Goal: Complete application form: Complete application form

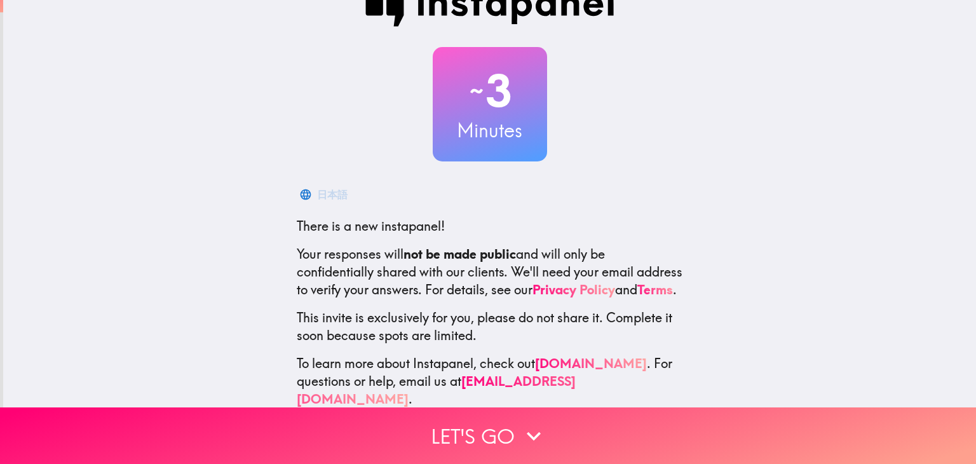
scroll to position [65, 0]
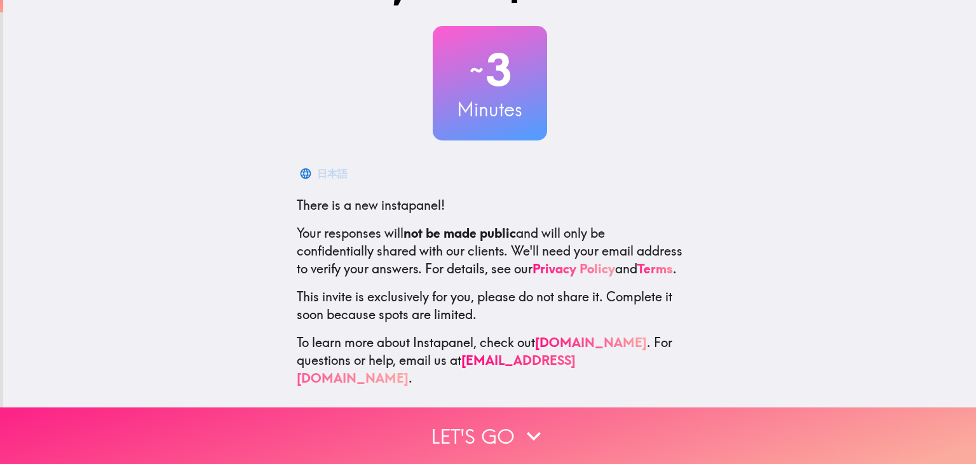
click at [440, 425] on button "Let's go" at bounding box center [488, 435] width 976 height 57
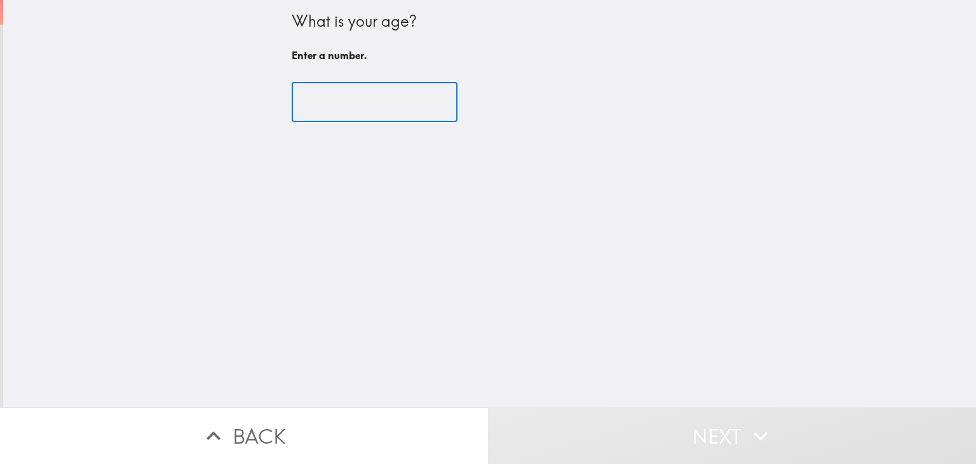
click at [337, 90] on input "number" at bounding box center [375, 102] width 166 height 39
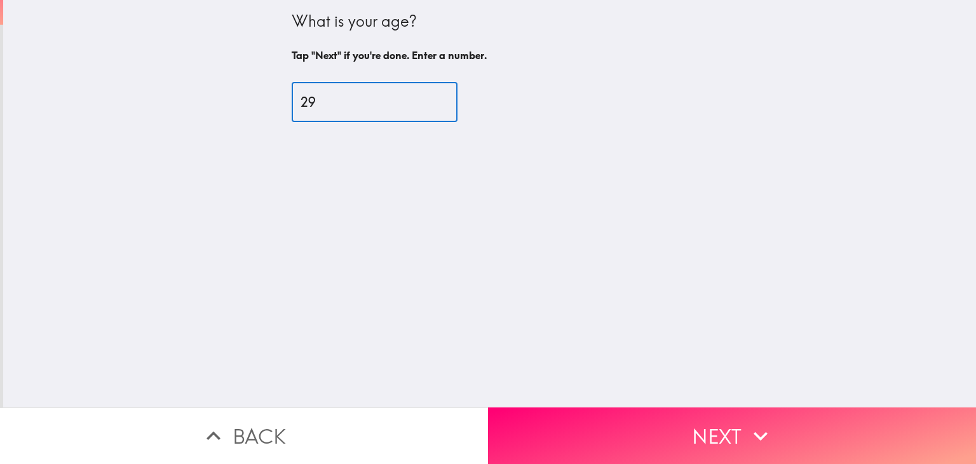
click at [427, 101] on input "29" at bounding box center [375, 102] width 166 height 39
type input "30"
click at [424, 98] on input "30" at bounding box center [375, 102] width 166 height 39
click at [571, 415] on button "Next" at bounding box center [732, 435] width 488 height 57
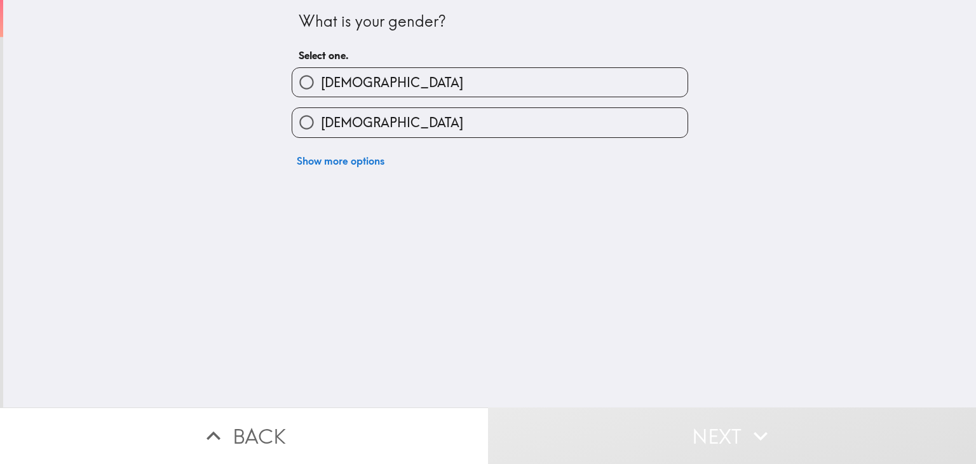
click at [398, 90] on label "[DEMOGRAPHIC_DATA]" at bounding box center [489, 82] width 395 height 29
click at [321, 90] on input "[DEMOGRAPHIC_DATA]" at bounding box center [306, 82] width 29 height 29
radio input "true"
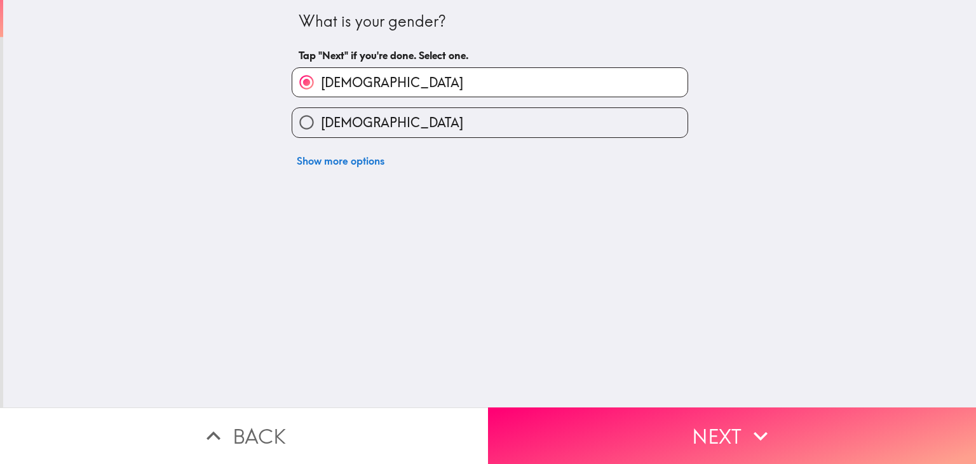
click at [586, 390] on div "What is your gender? Tap "Next" if you're done. Select one. [DEMOGRAPHIC_DATA] …" at bounding box center [489, 203] width 973 height 407
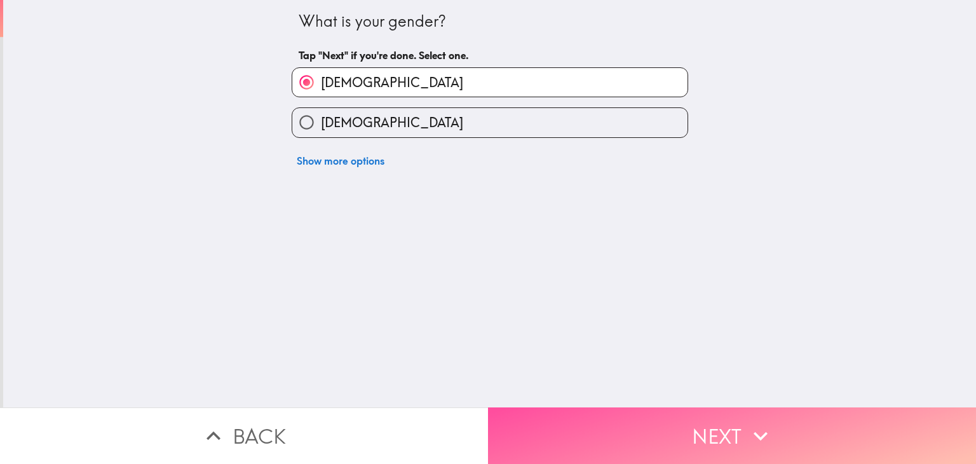
click at [590, 411] on button "Next" at bounding box center [732, 435] width 488 height 57
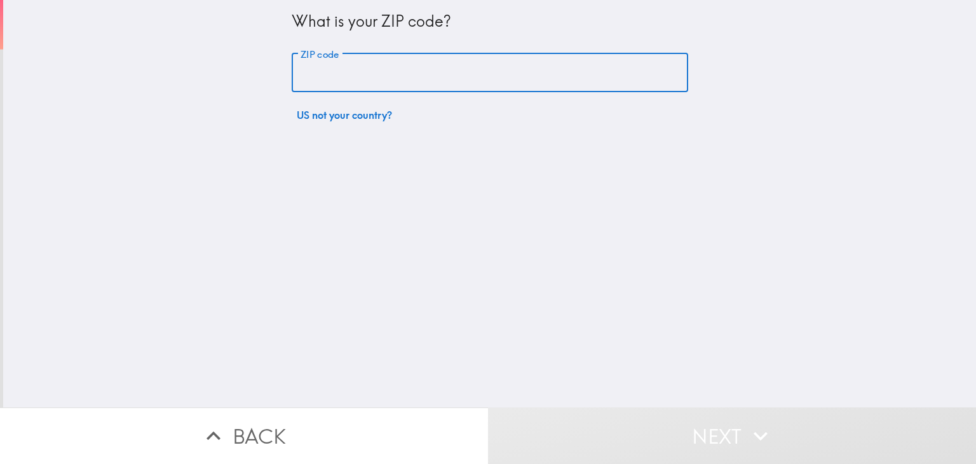
drag, startPoint x: 381, startPoint y: 73, endPoint x: 392, endPoint y: 77, distance: 11.5
click at [383, 73] on input "ZIP code" at bounding box center [490, 72] width 397 height 39
type input "60605"
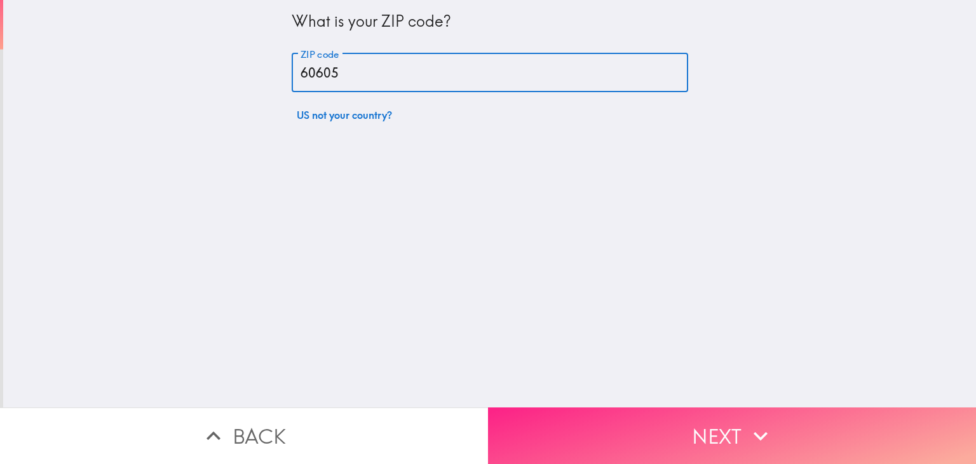
click at [609, 415] on button "Next" at bounding box center [732, 435] width 488 height 57
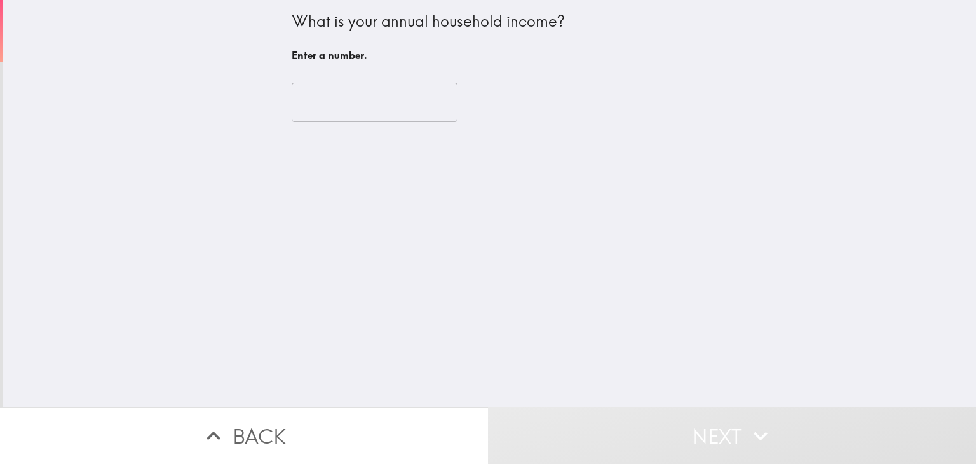
click at [384, 112] on input "number" at bounding box center [375, 102] width 166 height 39
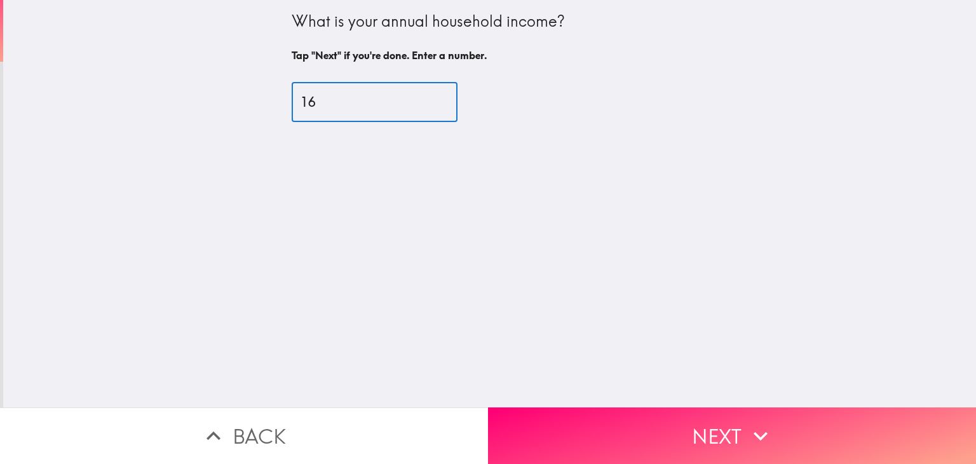
click at [430, 100] on input "16" at bounding box center [375, 102] width 166 height 39
click at [430, 100] on input "18" at bounding box center [375, 102] width 166 height 39
drag, startPoint x: 358, startPoint y: 107, endPoint x: 259, endPoint y: 102, distance: 99.9
click at [265, 105] on div "What is your annual household income? Tap "Next" if you're done. Enter a number…" at bounding box center [489, 203] width 973 height 407
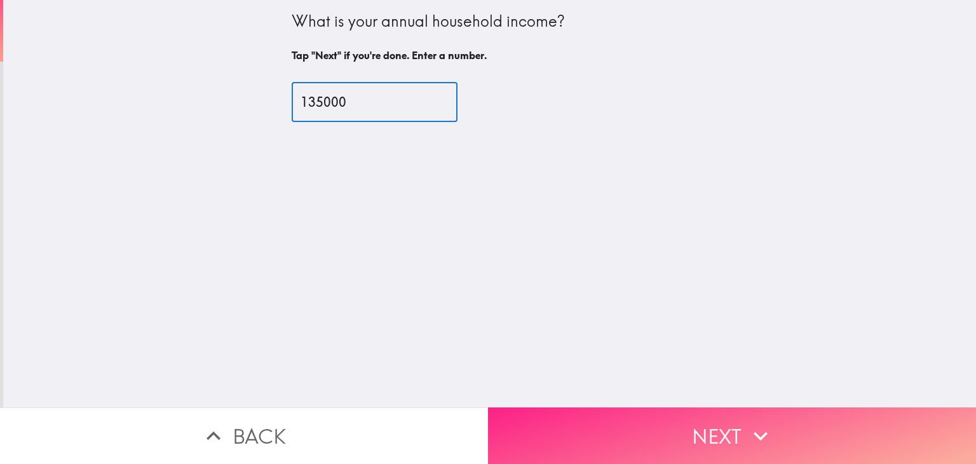
type input "135000"
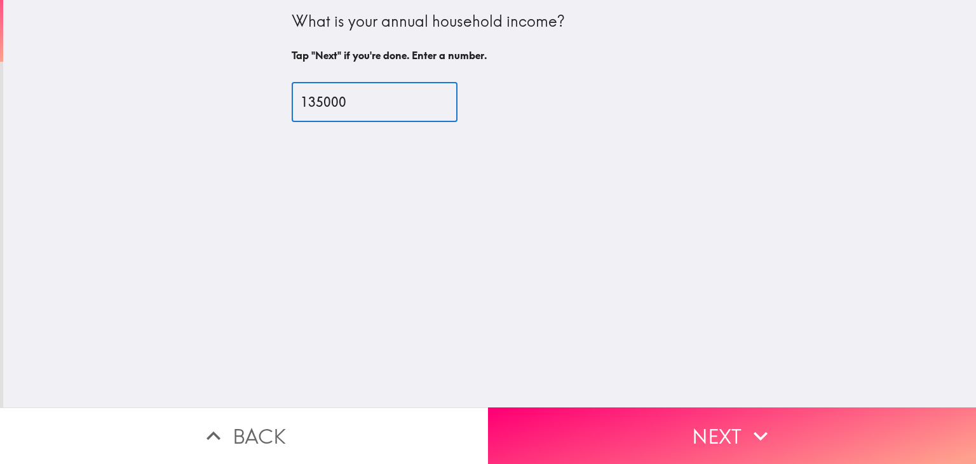
click at [625, 434] on button "Next" at bounding box center [732, 435] width 488 height 57
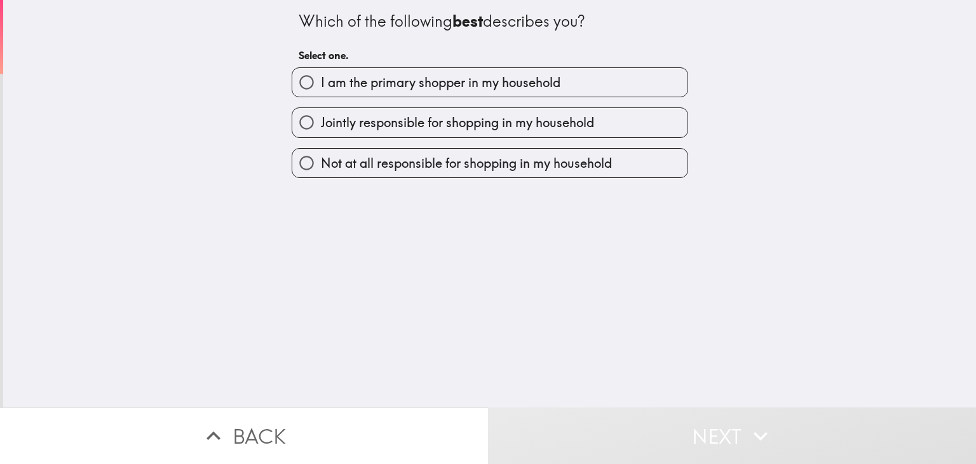
click at [342, 98] on div "Jointly responsible for shopping in my household" at bounding box center [485, 117] width 407 height 40
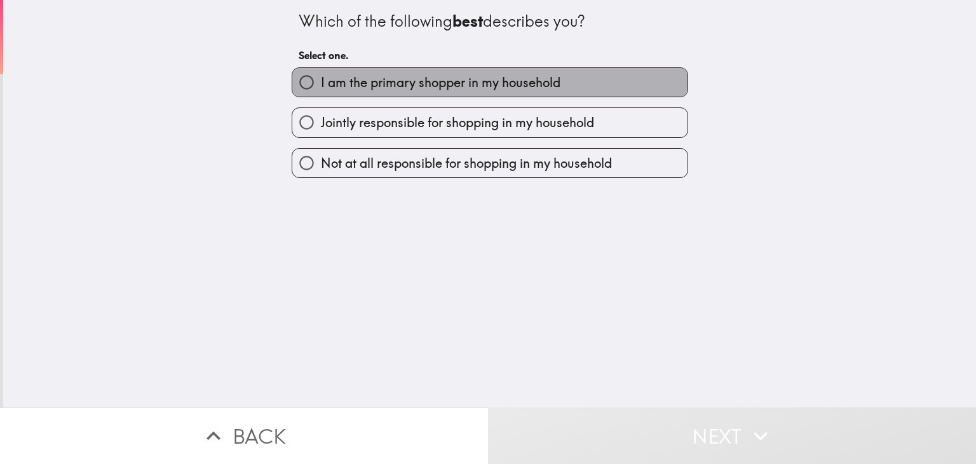
click at [524, 72] on label "I am the primary shopper in my household" at bounding box center [489, 82] width 395 height 29
click at [321, 72] on input "I am the primary shopper in my household" at bounding box center [306, 82] width 29 height 29
radio input "true"
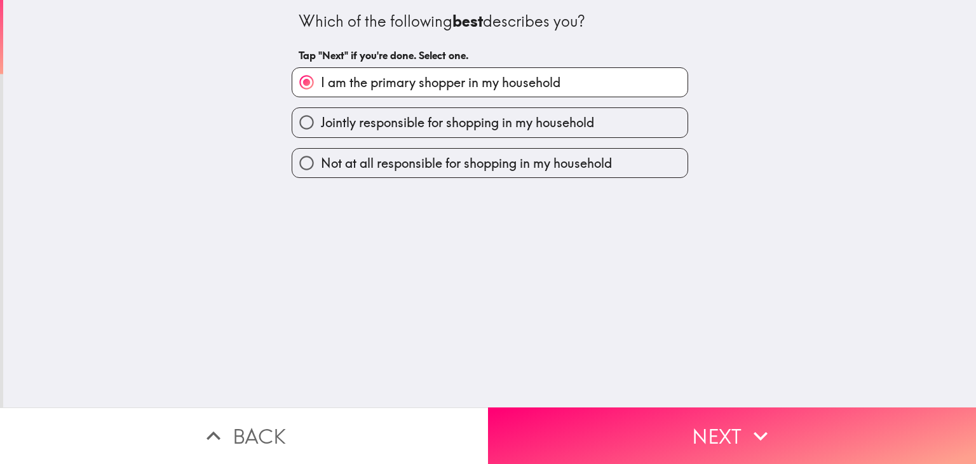
click at [602, 416] on button "Next" at bounding box center [732, 435] width 488 height 57
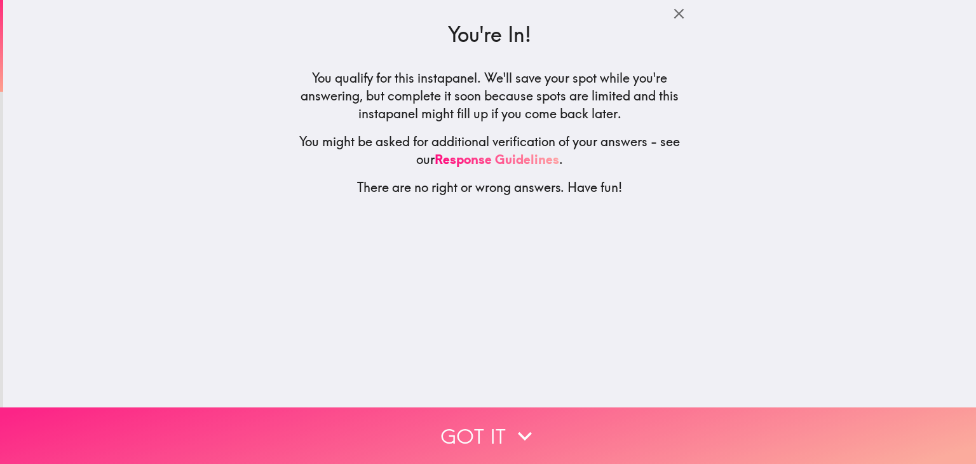
click at [500, 423] on button "Got it" at bounding box center [488, 435] width 976 height 57
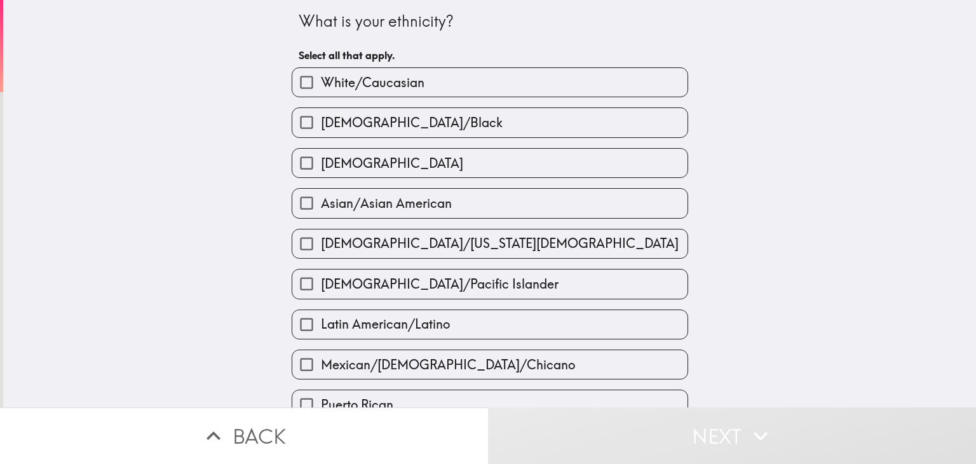
click at [369, 82] on span "White/Caucasian" at bounding box center [373, 83] width 104 height 18
click at [321, 82] on input "White/Caucasian" at bounding box center [306, 82] width 29 height 29
checkbox input "true"
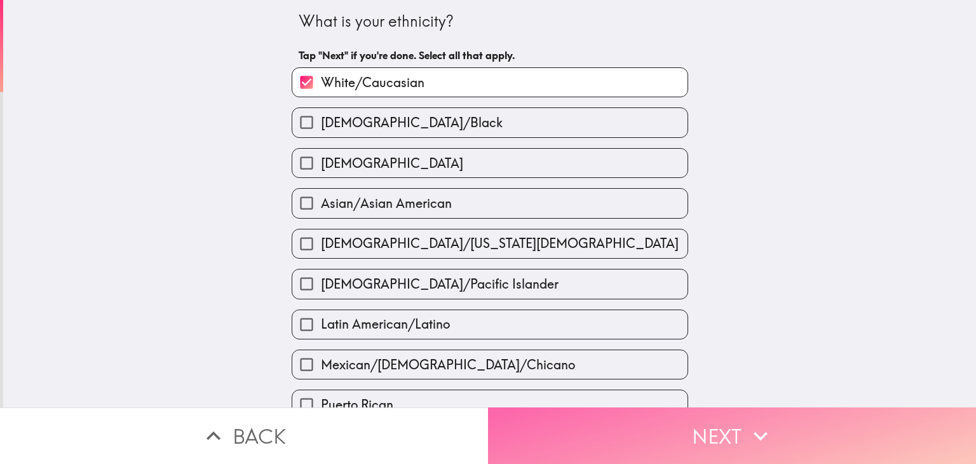
click at [562, 430] on button "Next" at bounding box center [732, 435] width 488 height 57
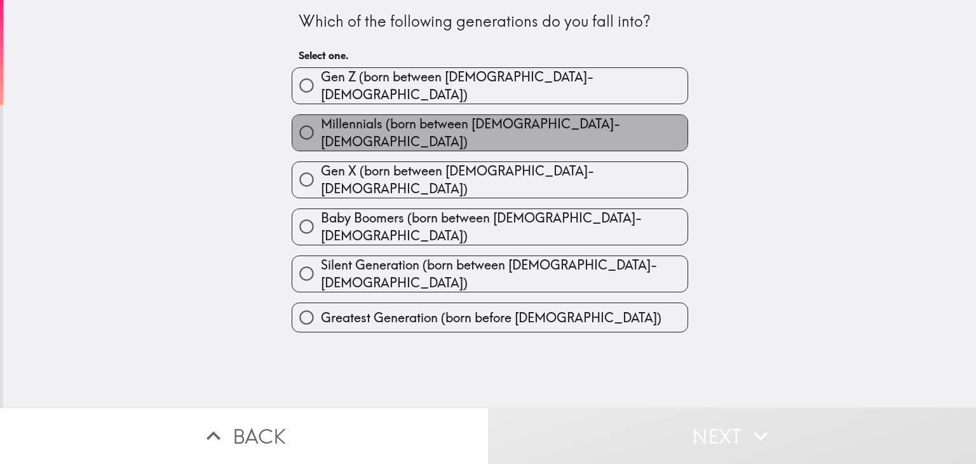
click at [426, 116] on span "Millennials (born between [DEMOGRAPHIC_DATA]-[DEMOGRAPHIC_DATA])" at bounding box center [504, 133] width 367 height 36
click at [321, 118] on input "Millennials (born between [DEMOGRAPHIC_DATA]-[DEMOGRAPHIC_DATA])" at bounding box center [306, 132] width 29 height 29
radio input "true"
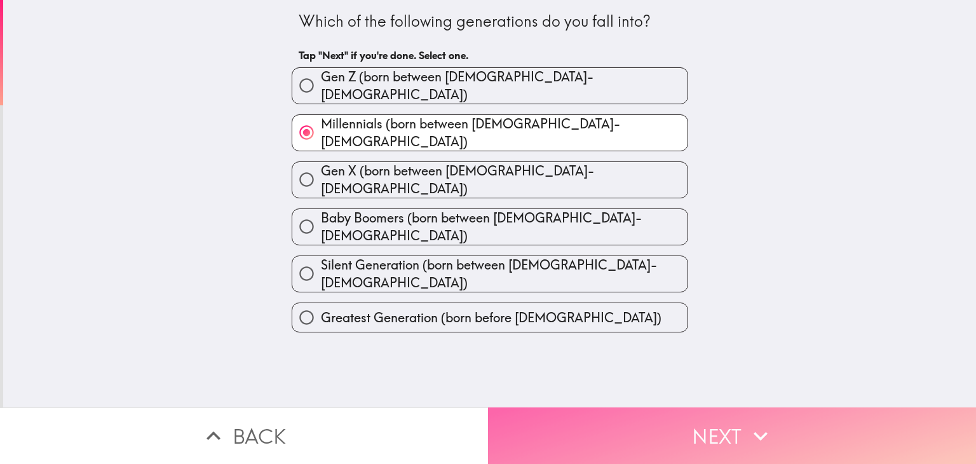
click at [588, 428] on button "Next" at bounding box center [732, 435] width 488 height 57
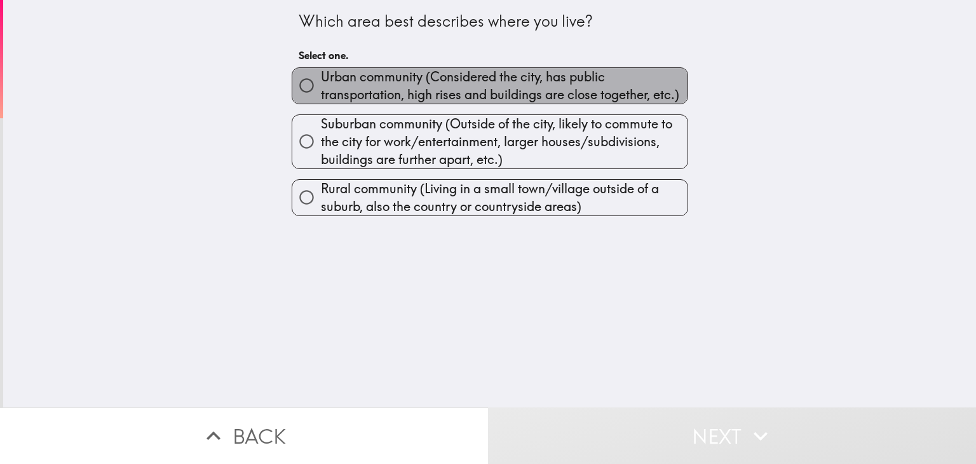
click at [422, 83] on span "Urban community (Considered the city, has public transportation, high rises and…" at bounding box center [504, 86] width 367 height 36
click at [321, 83] on input "Urban community (Considered the city, has public transportation, high rises and…" at bounding box center [306, 85] width 29 height 29
radio input "true"
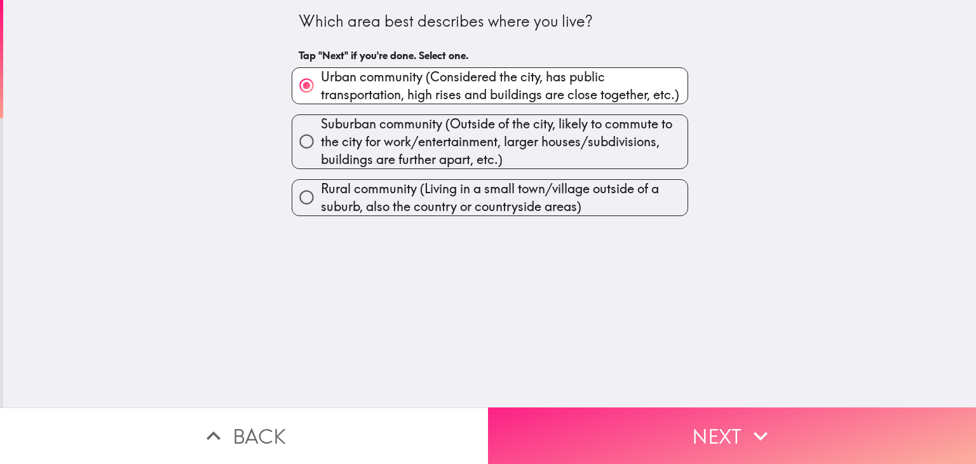
click at [562, 425] on button "Next" at bounding box center [732, 435] width 488 height 57
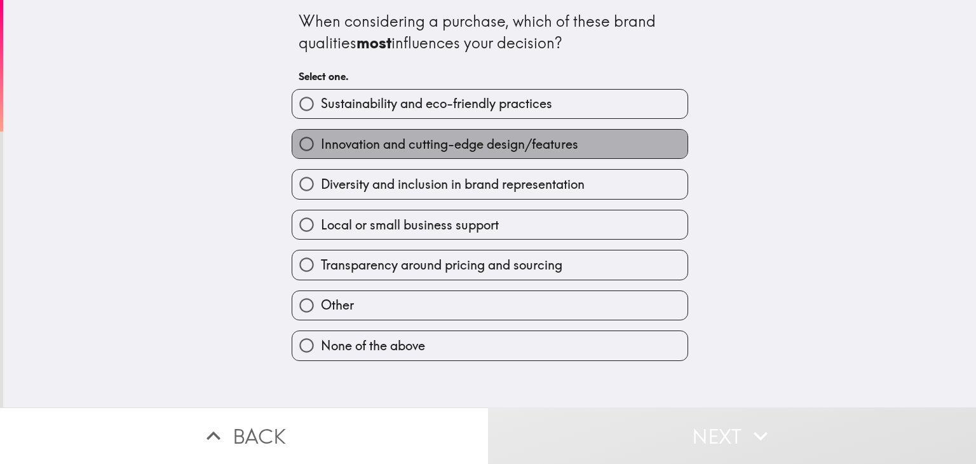
click at [422, 138] on span "Innovation and cutting-edge design/features" at bounding box center [449, 144] width 257 height 18
click at [321, 138] on input "Innovation and cutting-edge design/features" at bounding box center [306, 144] width 29 height 29
radio input "true"
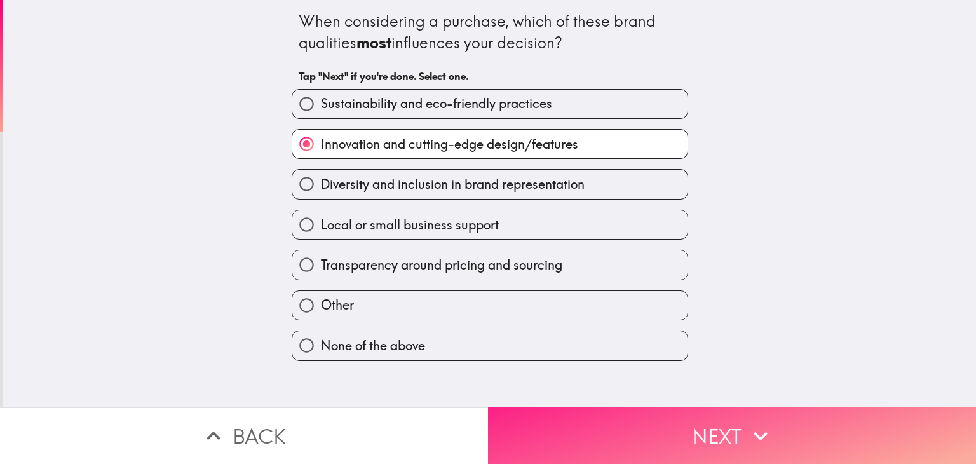
click at [563, 407] on button "Next" at bounding box center [732, 435] width 488 height 57
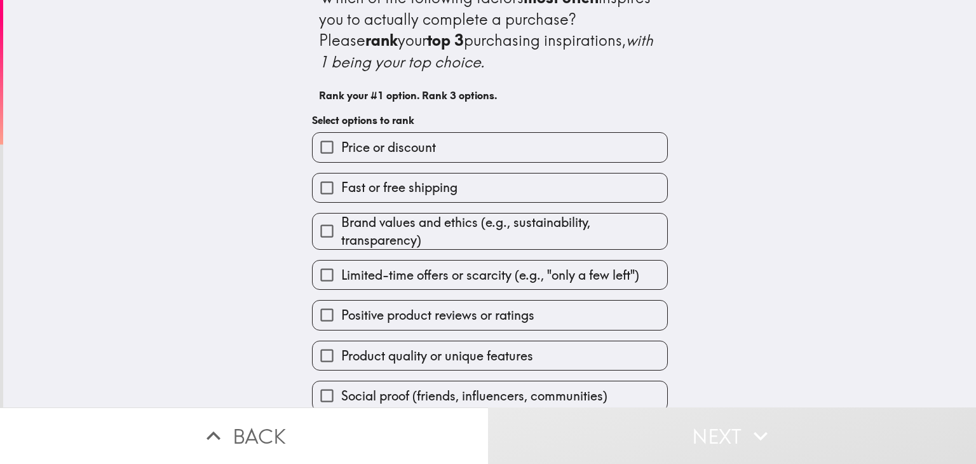
scroll to position [35, 0]
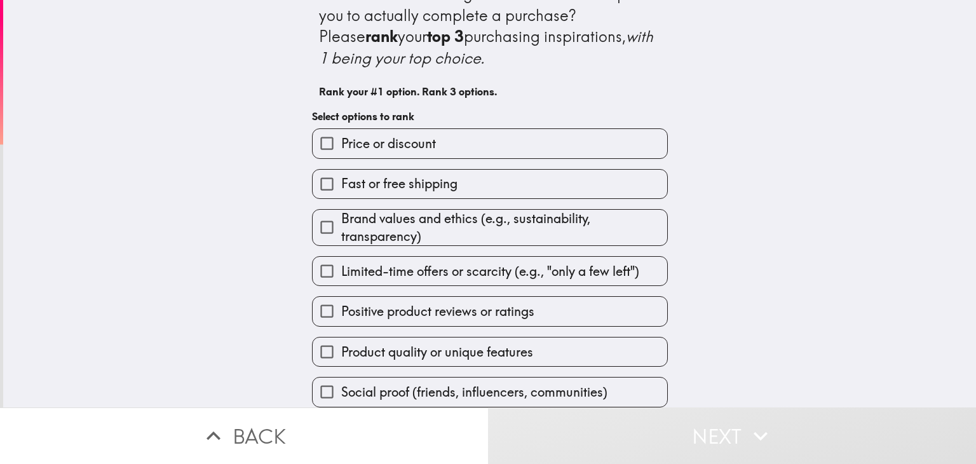
drag, startPoint x: 403, startPoint y: 139, endPoint x: 386, endPoint y: 164, distance: 30.7
click at [389, 158] on div "Price or discount Fast or free shipping Brand values and ethics (e.g., sustaina…" at bounding box center [485, 262] width 366 height 289
click at [386, 175] on span "Fast or free shipping" at bounding box center [399, 184] width 116 height 18
click at [341, 170] on input "Fast or free shipping" at bounding box center [327, 184] width 29 height 29
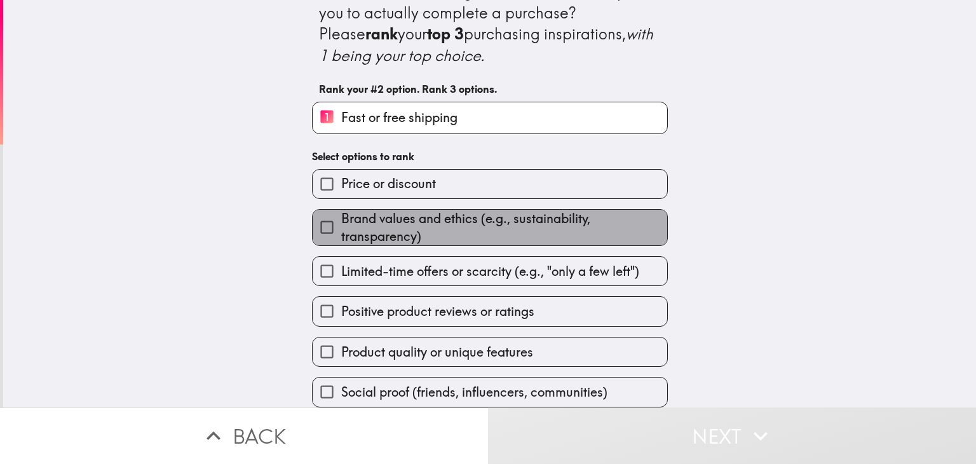
click at [381, 229] on span "Brand values and ethics (e.g., sustainability, transparency)" at bounding box center [504, 228] width 326 height 36
click at [341, 229] on input "Brand values and ethics (e.g., sustainability, transparency)" at bounding box center [327, 227] width 29 height 29
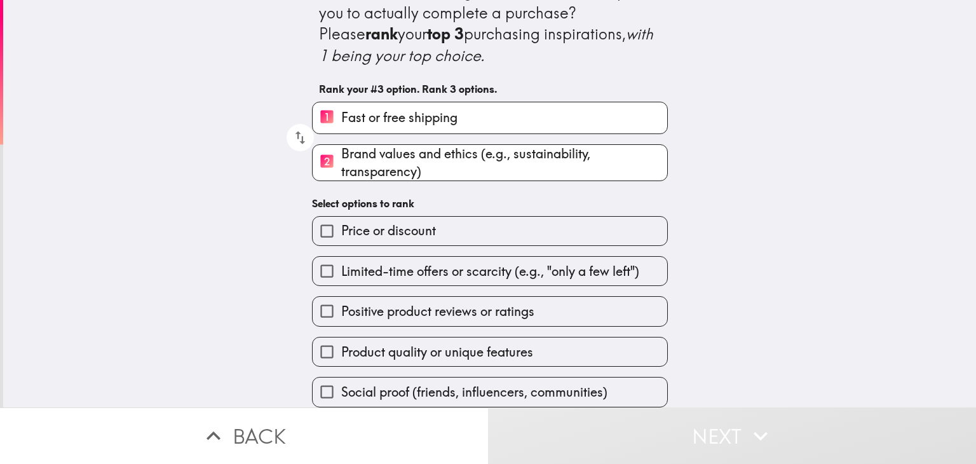
scroll to position [37, 0]
drag, startPoint x: 386, startPoint y: 151, endPoint x: 390, endPoint y: 102, distance: 49.1
click at [390, 102] on div "1 Fast or free shipping 2 Brand values and ethics (e.g., sustainability, transp…" at bounding box center [485, 137] width 366 height 90
click at [292, 129] on icon "button" at bounding box center [300, 137] width 17 height 17
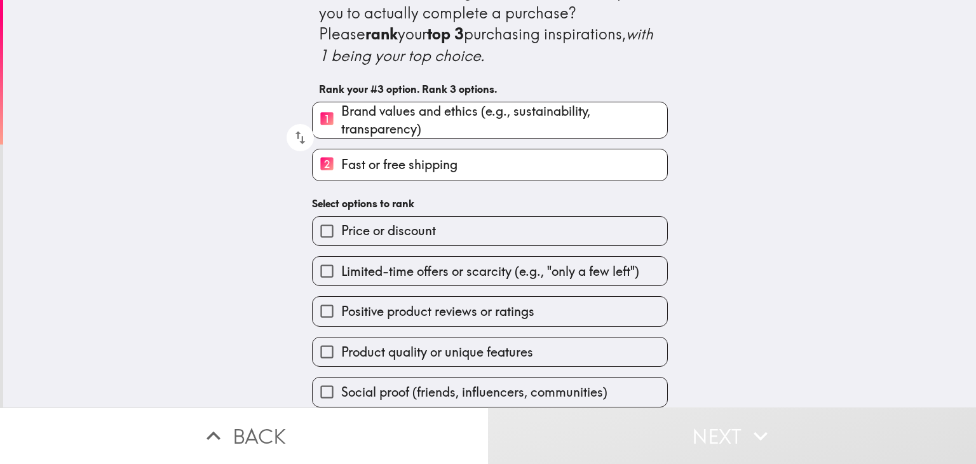
click at [379, 346] on span "Product quality or unique features" at bounding box center [437, 352] width 192 height 18
click at [341, 346] on input "Product quality or unique features" at bounding box center [327, 351] width 29 height 29
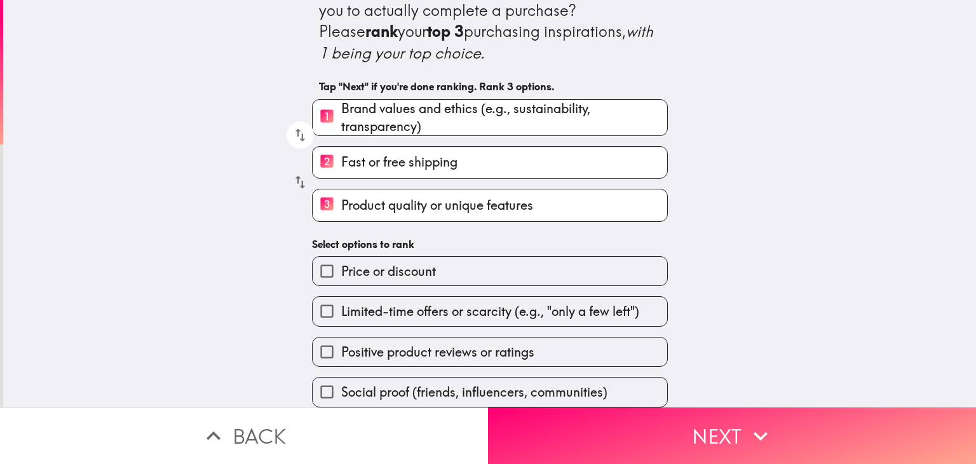
click at [295, 180] on icon "button" at bounding box center [300, 181] width 10 height 13
click at [302, 146] on div "2 Product quality or unique features" at bounding box center [485, 157] width 366 height 43
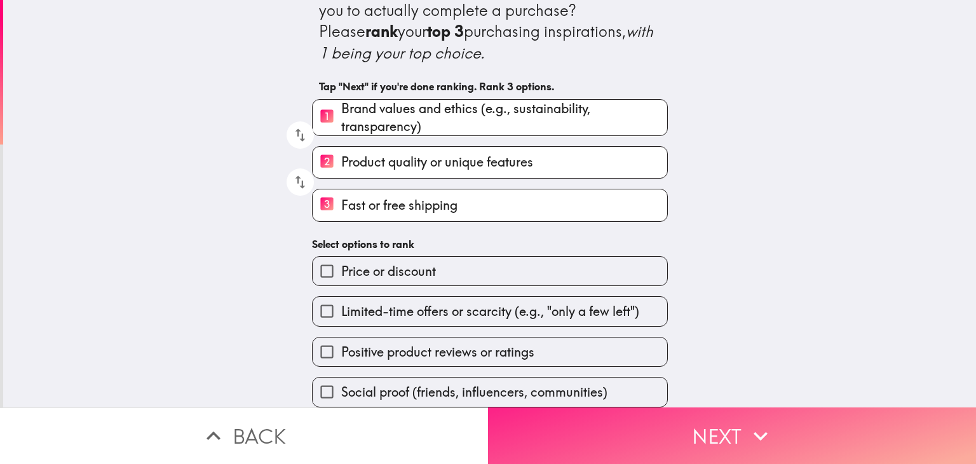
click at [730, 445] on button "Next" at bounding box center [732, 435] width 488 height 57
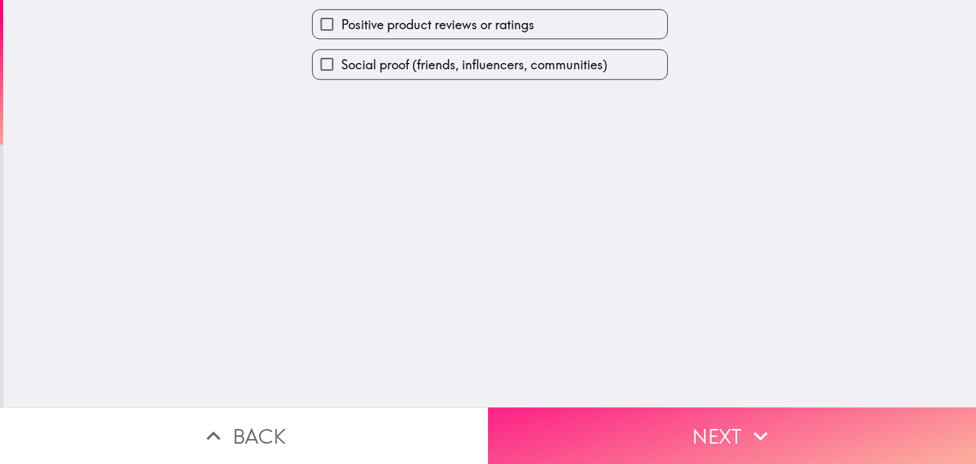
scroll to position [0, 0]
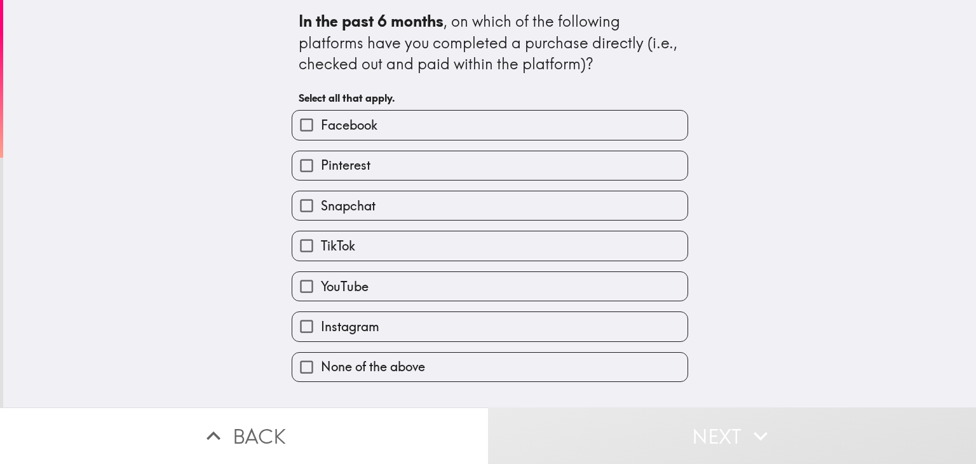
click at [376, 131] on label "Facebook" at bounding box center [489, 125] width 395 height 29
click at [321, 131] on input "Facebook" at bounding box center [306, 125] width 29 height 29
checkbox input "true"
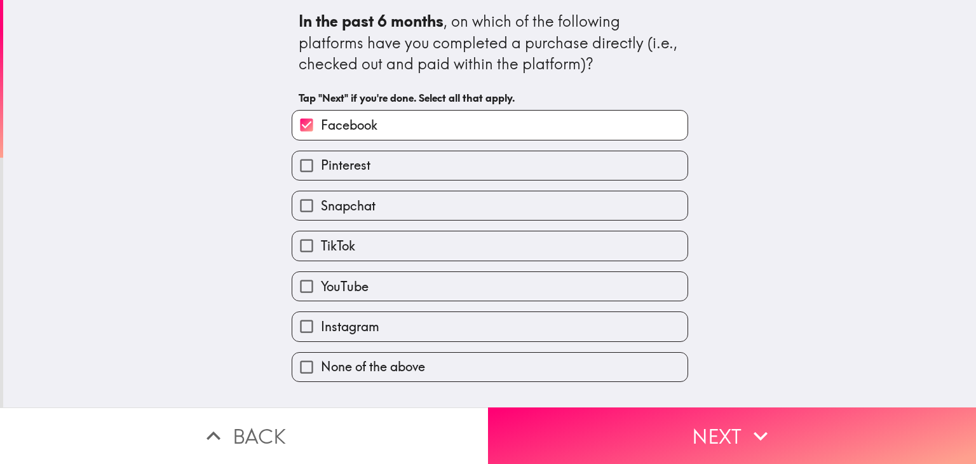
click at [363, 165] on label "Pinterest" at bounding box center [489, 165] width 395 height 29
click at [321, 165] on input "Pinterest" at bounding box center [306, 165] width 29 height 29
checkbox input "true"
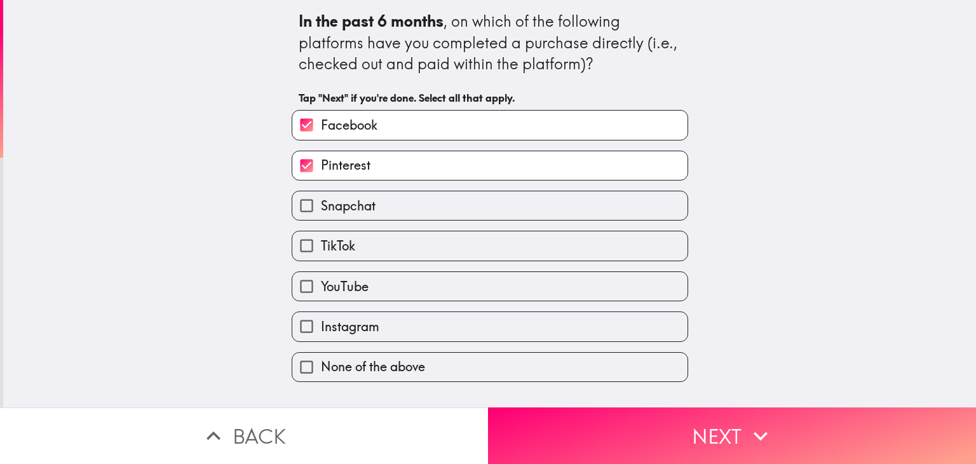
drag, startPoint x: 351, startPoint y: 200, endPoint x: 346, endPoint y: 209, distance: 10.2
click at [351, 199] on span "Snapchat" at bounding box center [348, 206] width 55 height 18
click at [321, 199] on input "Snapchat" at bounding box center [306, 205] width 29 height 29
checkbox input "true"
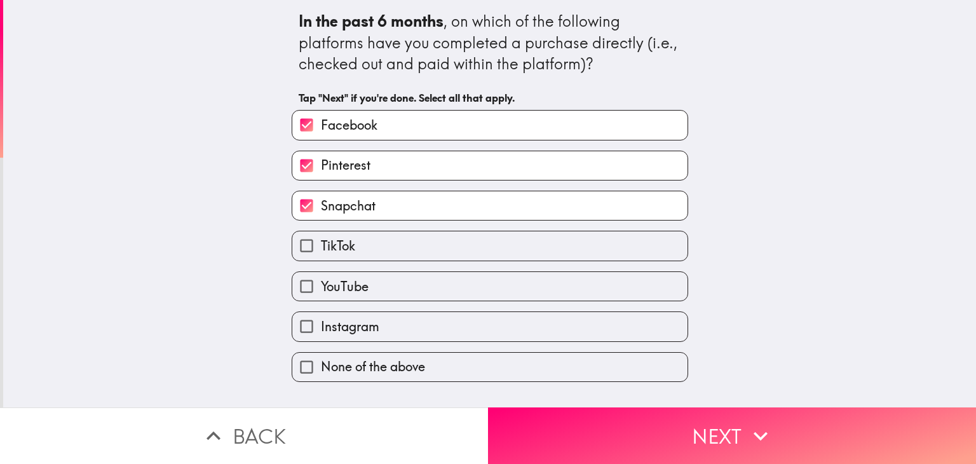
click at [335, 233] on label "TikTok" at bounding box center [489, 245] width 395 height 29
click at [321, 233] on input "TikTok" at bounding box center [306, 245] width 29 height 29
checkbox input "true"
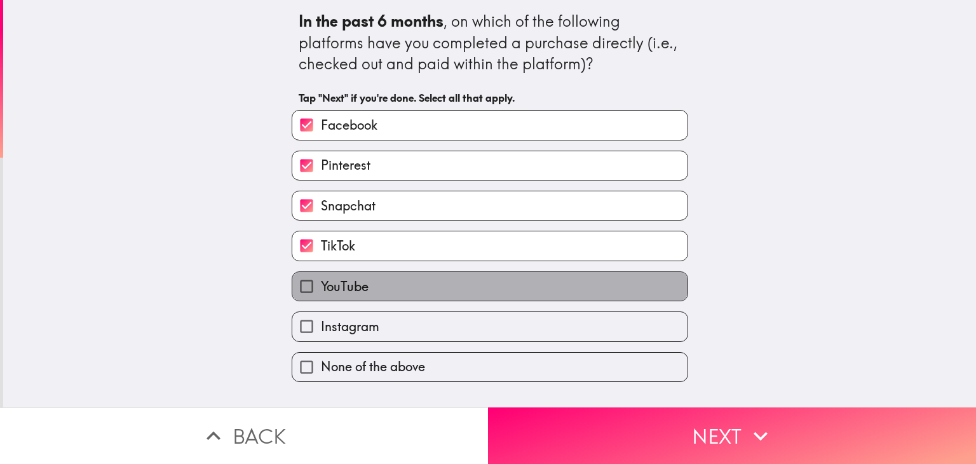
click at [327, 283] on span "YouTube" at bounding box center [345, 287] width 48 height 18
click at [321, 283] on input "YouTube" at bounding box center [306, 286] width 29 height 29
checkbox input "true"
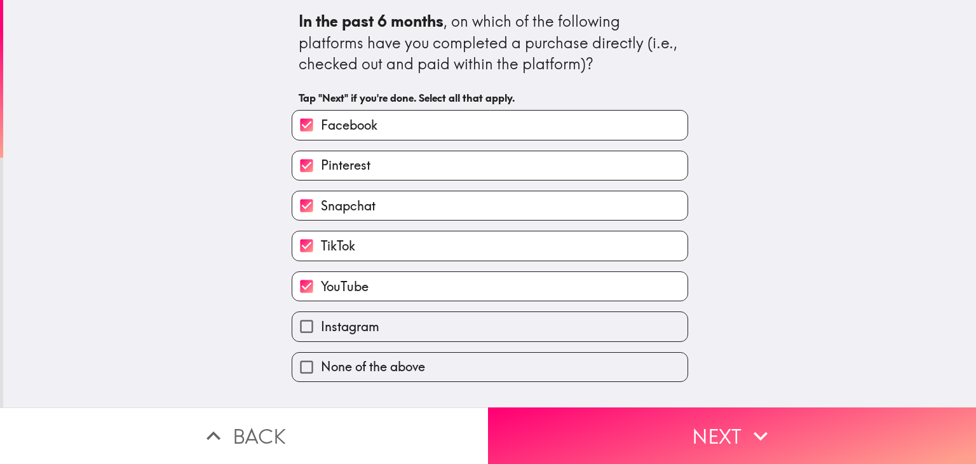
click at [328, 322] on span "Instagram" at bounding box center [350, 327] width 58 height 18
click at [321, 322] on input "Instagram" at bounding box center [306, 326] width 29 height 29
checkbox input "true"
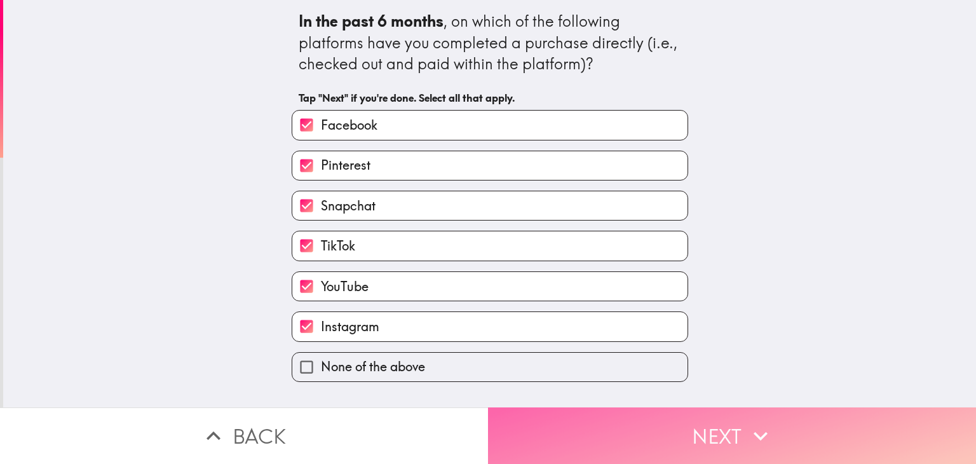
click at [606, 452] on button "Next" at bounding box center [732, 435] width 488 height 57
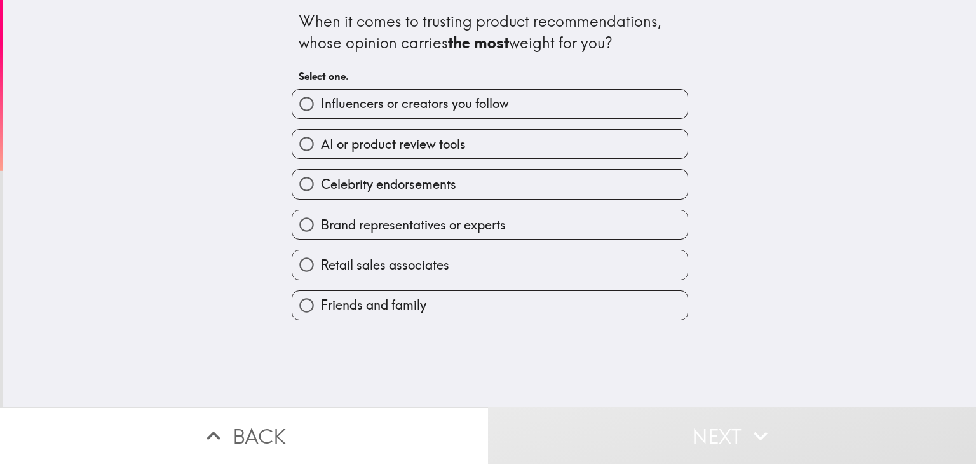
click at [364, 232] on span "Brand representatives or experts" at bounding box center [413, 225] width 185 height 18
click at [321, 232] on input "Brand representatives or experts" at bounding box center [306, 224] width 29 height 29
radio input "true"
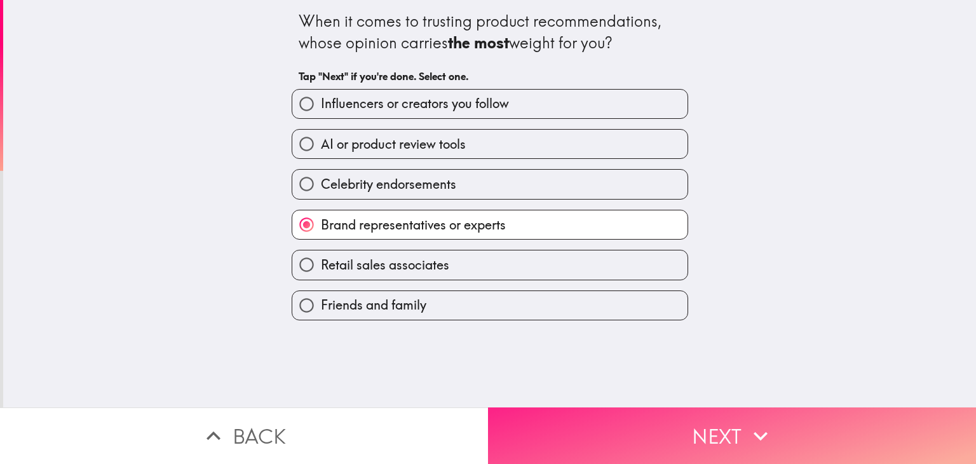
click at [566, 429] on button "Next" at bounding box center [732, 435] width 488 height 57
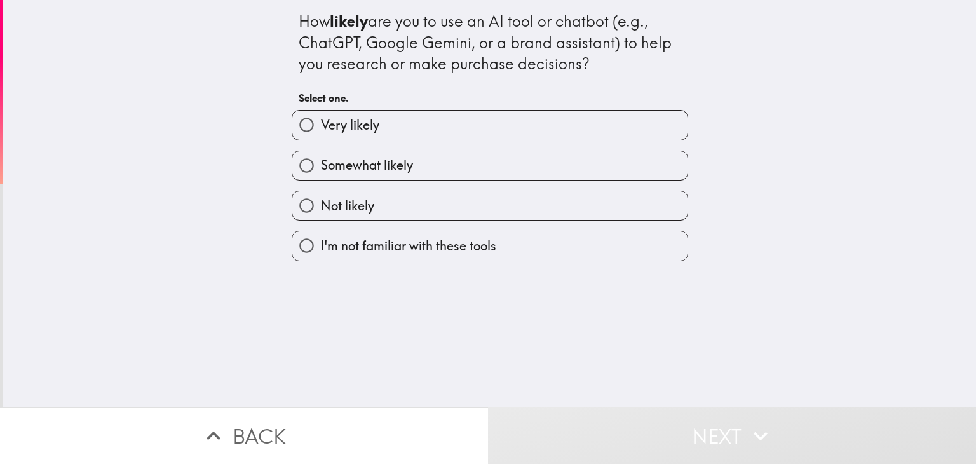
click at [351, 158] on span "Somewhat likely" at bounding box center [367, 165] width 92 height 18
click at [321, 158] on input "Somewhat likely" at bounding box center [306, 165] width 29 height 29
radio input "true"
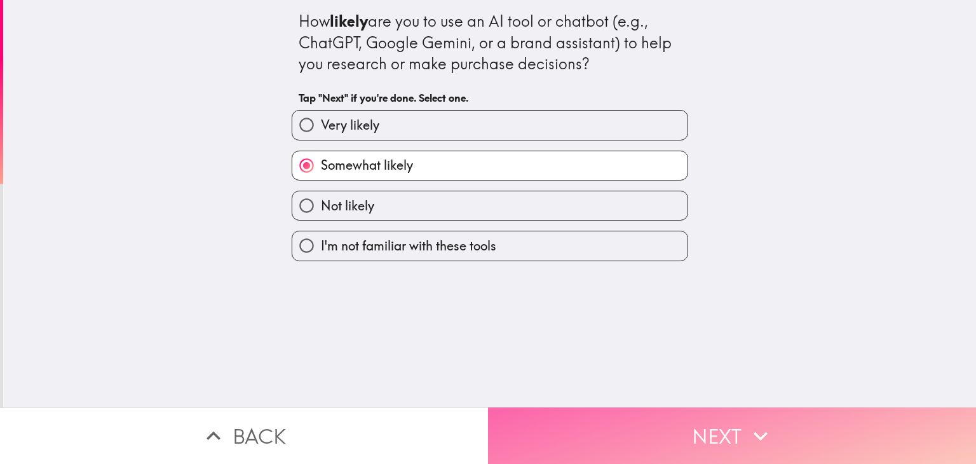
click at [573, 408] on button "Next" at bounding box center [732, 435] width 488 height 57
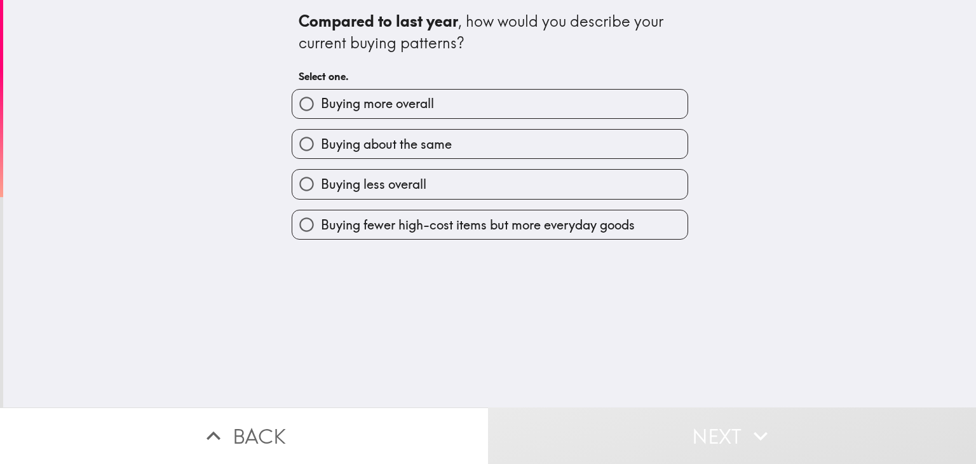
click at [426, 108] on label "Buying more overall" at bounding box center [489, 104] width 395 height 29
click at [321, 108] on input "Buying more overall" at bounding box center [306, 104] width 29 height 29
radio input "true"
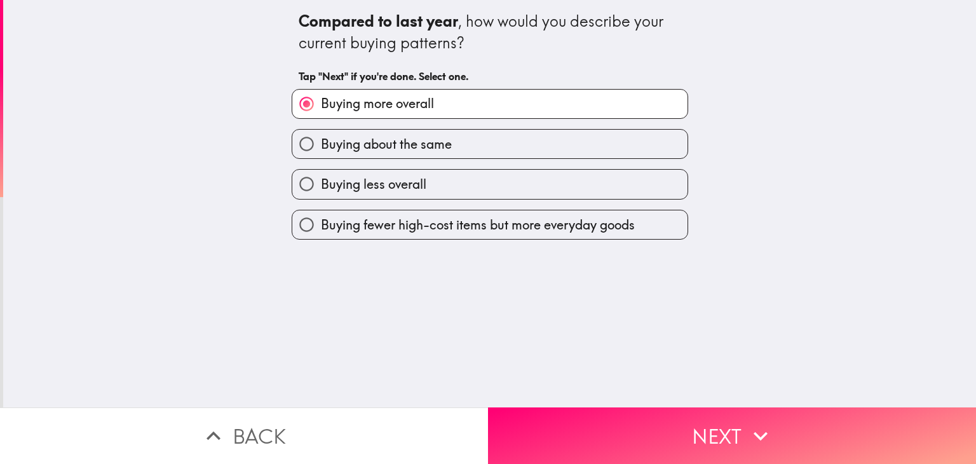
click at [425, 135] on span "Buying about the same" at bounding box center [386, 144] width 131 height 18
click at [321, 135] on input "Buying about the same" at bounding box center [306, 144] width 29 height 29
radio input "true"
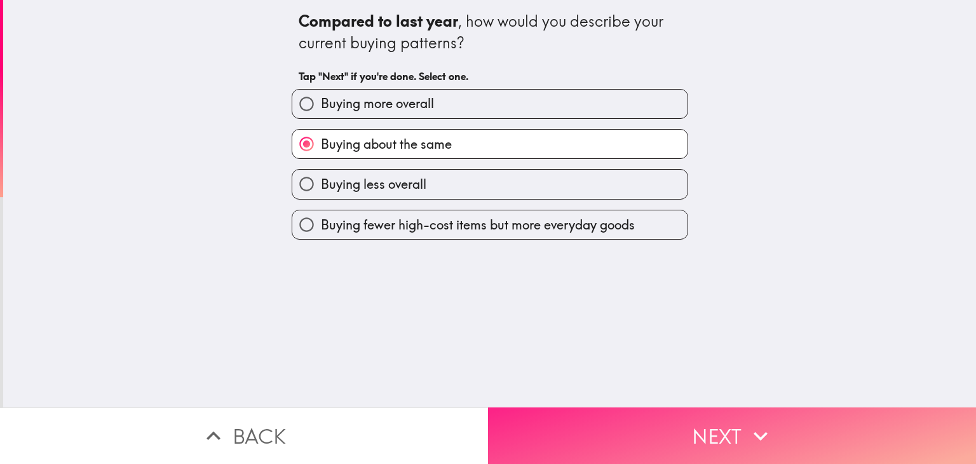
click at [578, 409] on button "Next" at bounding box center [732, 435] width 488 height 57
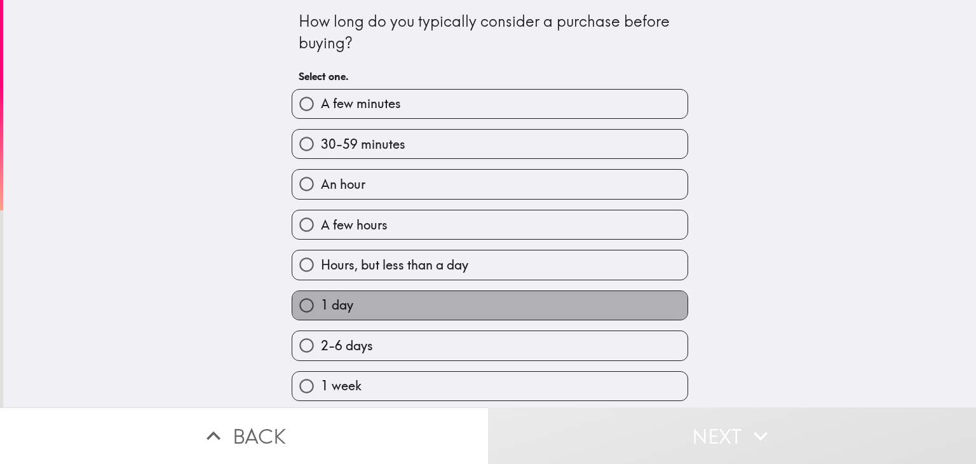
click at [395, 300] on label "1 day" at bounding box center [489, 305] width 395 height 29
click at [321, 300] on input "1 day" at bounding box center [306, 305] width 29 height 29
radio input "true"
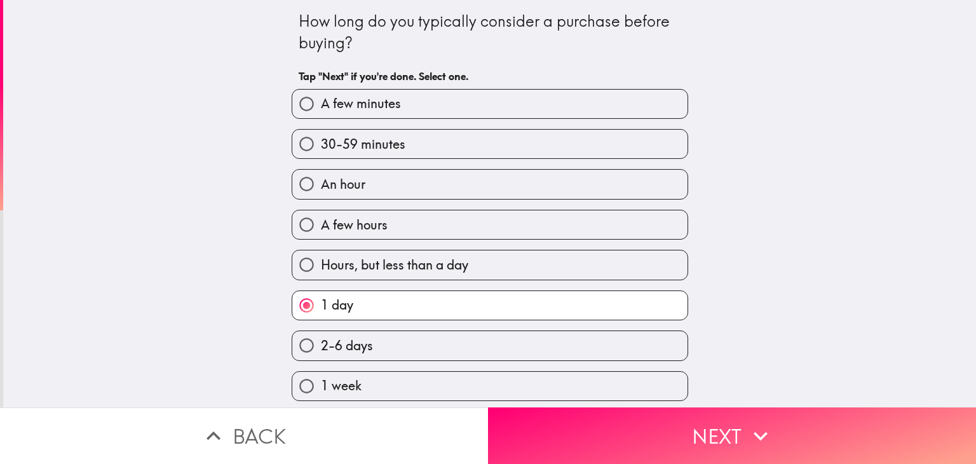
drag, startPoint x: 452, startPoint y: 343, endPoint x: 450, endPoint y: 352, distance: 9.9
click at [451, 343] on label "2-6 days" at bounding box center [489, 345] width 395 height 29
click at [321, 343] on input "2-6 days" at bounding box center [306, 345] width 29 height 29
radio input "true"
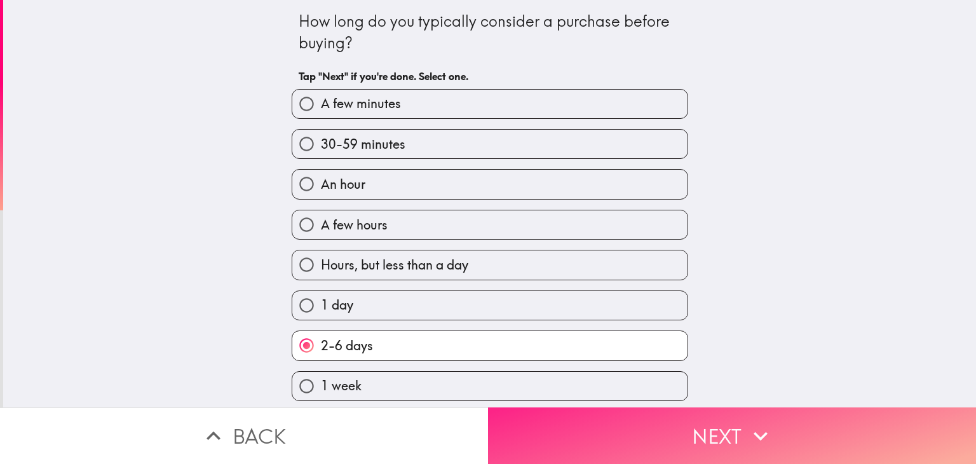
click at [519, 428] on button "Next" at bounding box center [732, 435] width 488 height 57
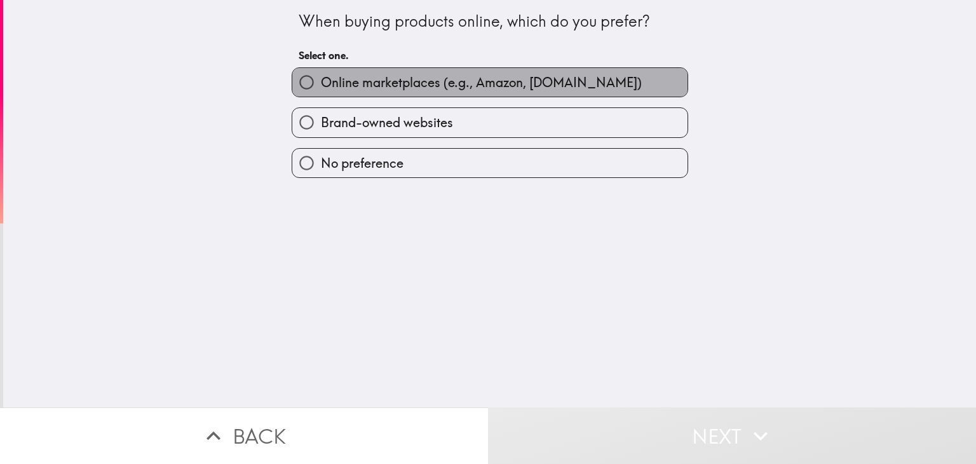
click at [405, 86] on span "Online marketplaces (e.g., Amazon, [DOMAIN_NAME])" at bounding box center [481, 83] width 321 height 18
click at [321, 86] on input "Online marketplaces (e.g., Amazon, [DOMAIN_NAME])" at bounding box center [306, 82] width 29 height 29
radio input "true"
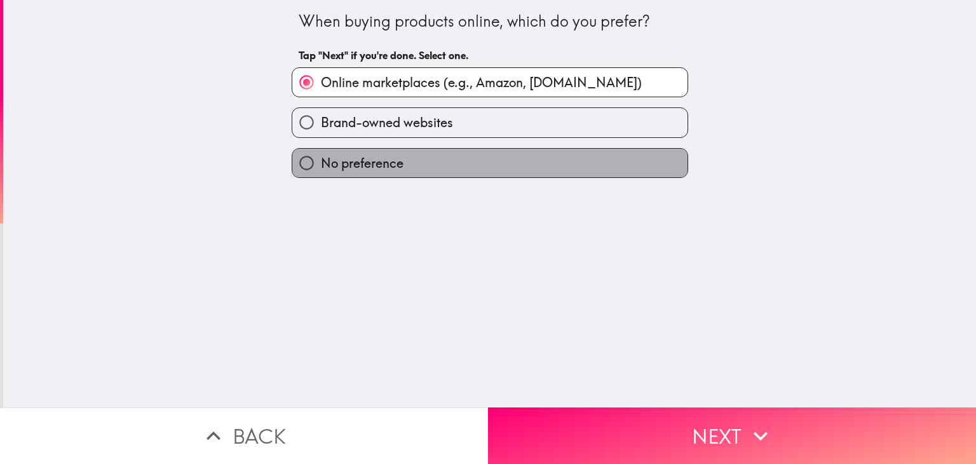
drag, startPoint x: 411, startPoint y: 153, endPoint x: 447, endPoint y: 214, distance: 70.4
click at [411, 154] on label "No preference" at bounding box center [489, 163] width 395 height 29
click at [321, 154] on input "No preference" at bounding box center [306, 163] width 29 height 29
radio input "true"
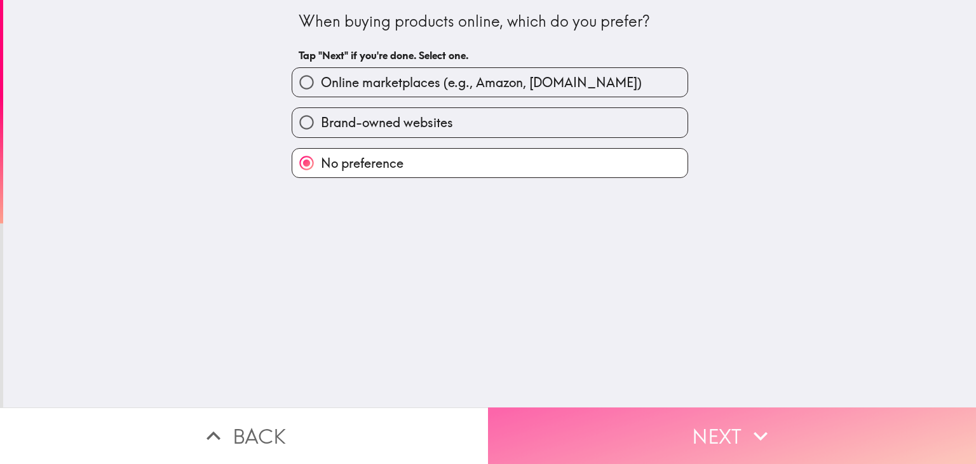
click at [569, 410] on button "Next" at bounding box center [732, 435] width 488 height 57
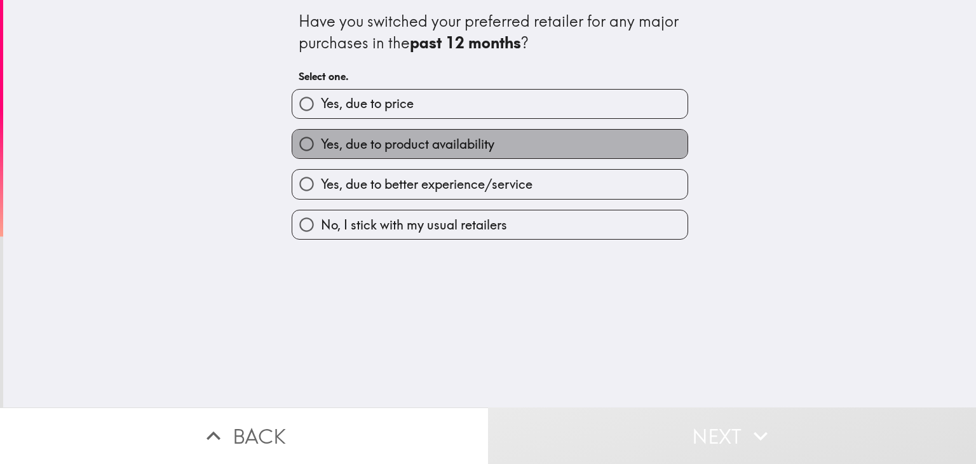
click at [440, 144] on span "Yes, due to product availability" at bounding box center [407, 144] width 173 height 18
click at [321, 144] on input "Yes, due to product availability" at bounding box center [306, 144] width 29 height 29
radio input "true"
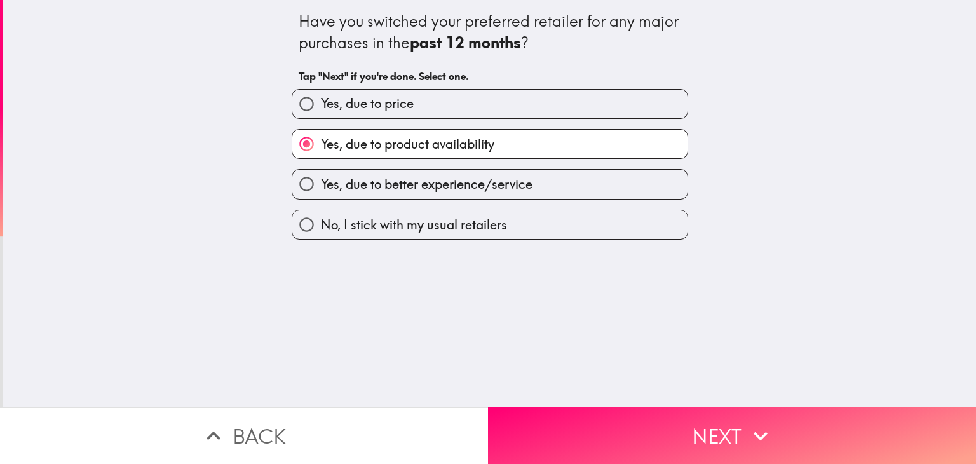
click at [519, 181] on span "Yes, due to better experience/service" at bounding box center [427, 184] width 212 height 18
click at [321, 181] on input "Yes, due to better experience/service" at bounding box center [306, 184] width 29 height 29
radio input "true"
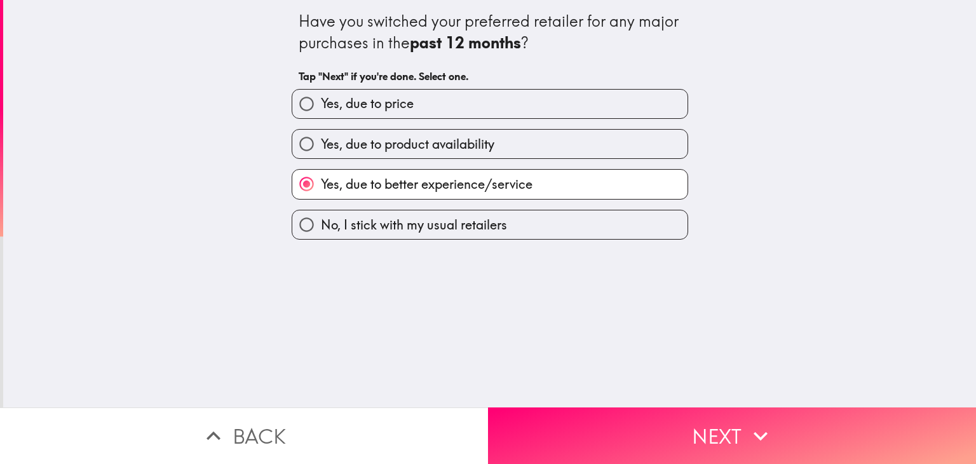
click at [562, 387] on div "Have you switched your preferred retailer for any major purchases in the past 1…" at bounding box center [489, 203] width 973 height 407
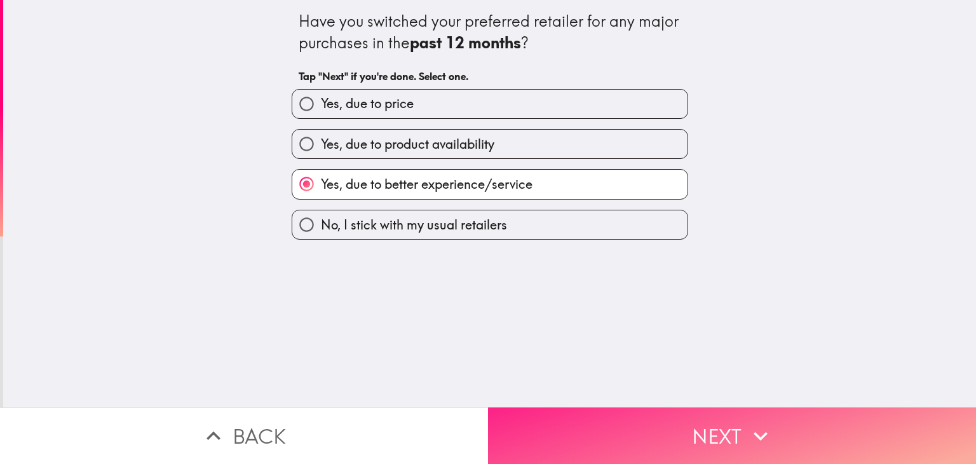
click at [562, 407] on button "Next" at bounding box center [732, 435] width 488 height 57
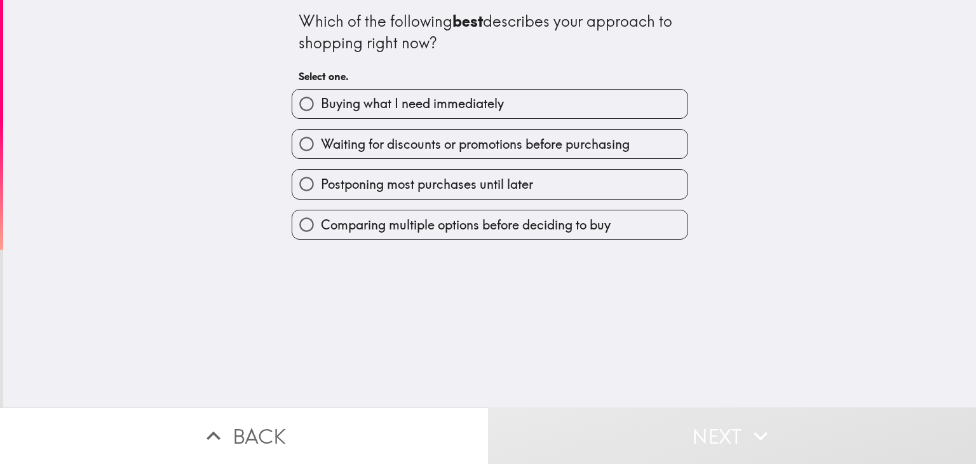
click at [459, 104] on span "Buying what I need immediately" at bounding box center [412, 104] width 183 height 18
click at [321, 104] on input "Buying what I need immediately" at bounding box center [306, 104] width 29 height 29
radio input "true"
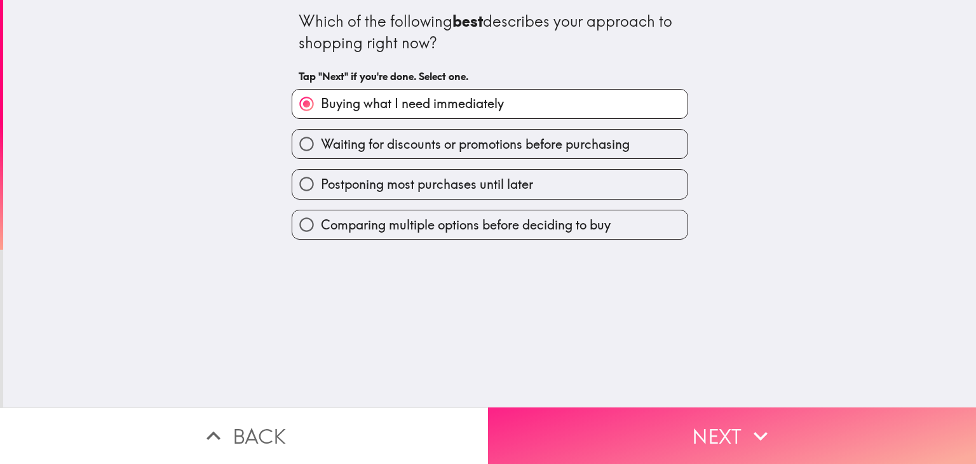
click at [581, 407] on button "Next" at bounding box center [732, 435] width 488 height 57
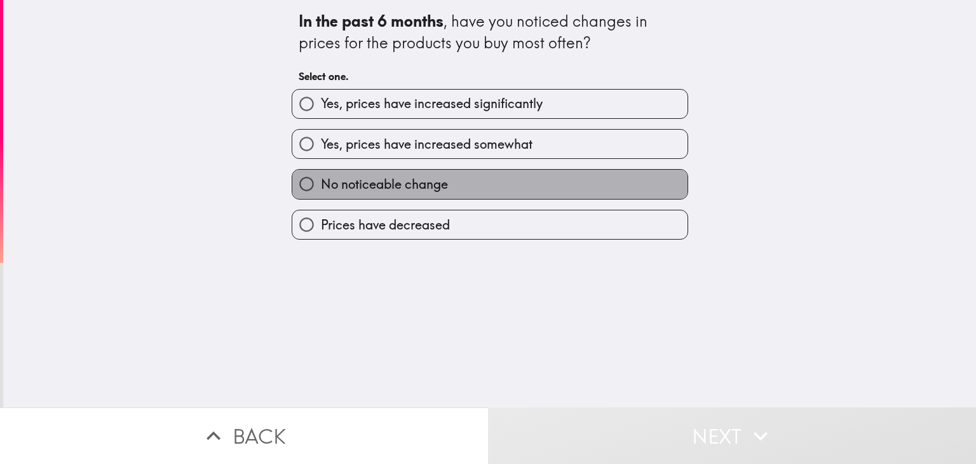
click at [382, 184] on span "No noticeable change" at bounding box center [384, 184] width 127 height 18
click at [321, 184] on input "No noticeable change" at bounding box center [306, 184] width 29 height 29
radio input "true"
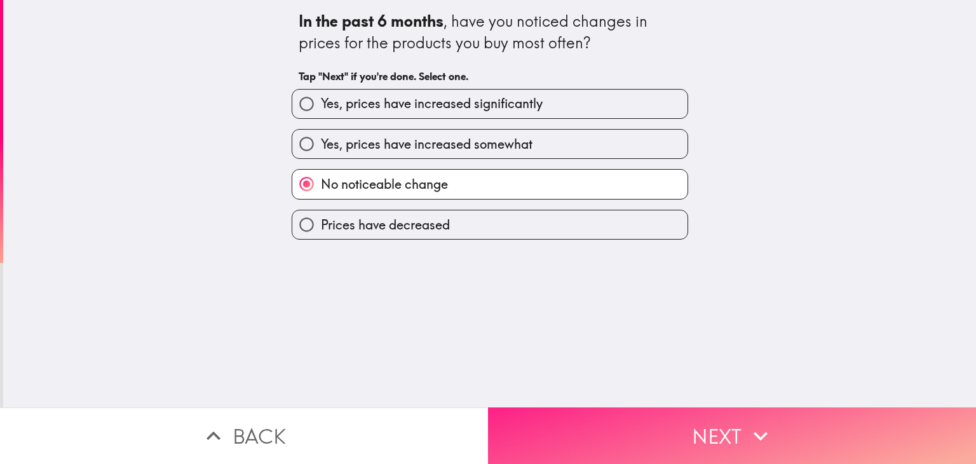
click at [602, 413] on button "Next" at bounding box center [732, 435] width 488 height 57
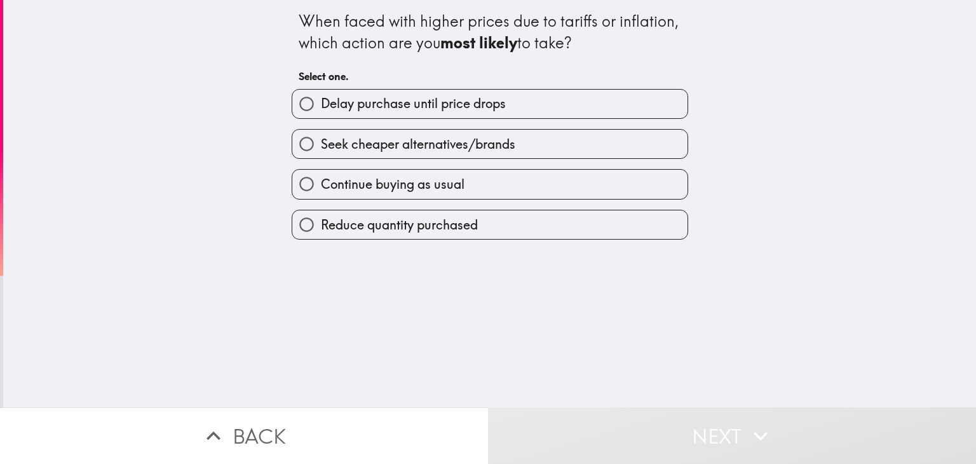
click at [400, 180] on span "Continue buying as usual" at bounding box center [393, 184] width 144 height 18
click at [321, 180] on input "Continue buying as usual" at bounding box center [306, 184] width 29 height 29
radio input "true"
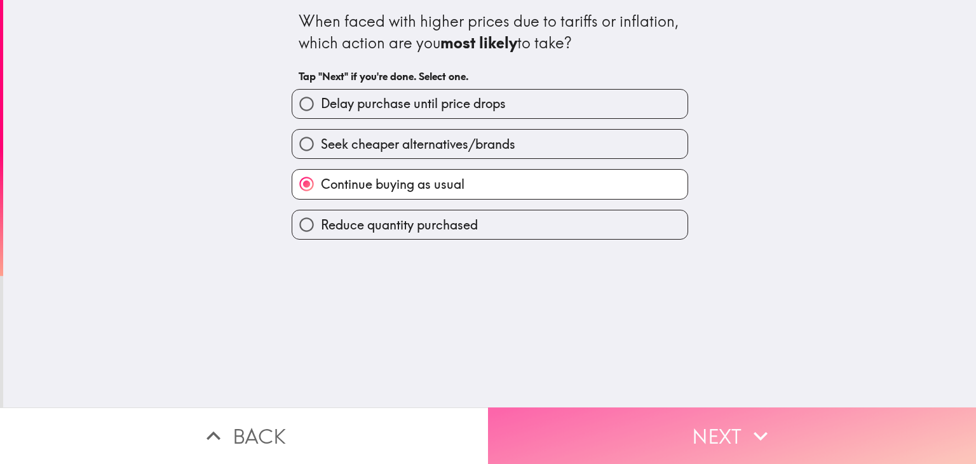
click at [616, 438] on button "Next" at bounding box center [732, 435] width 488 height 57
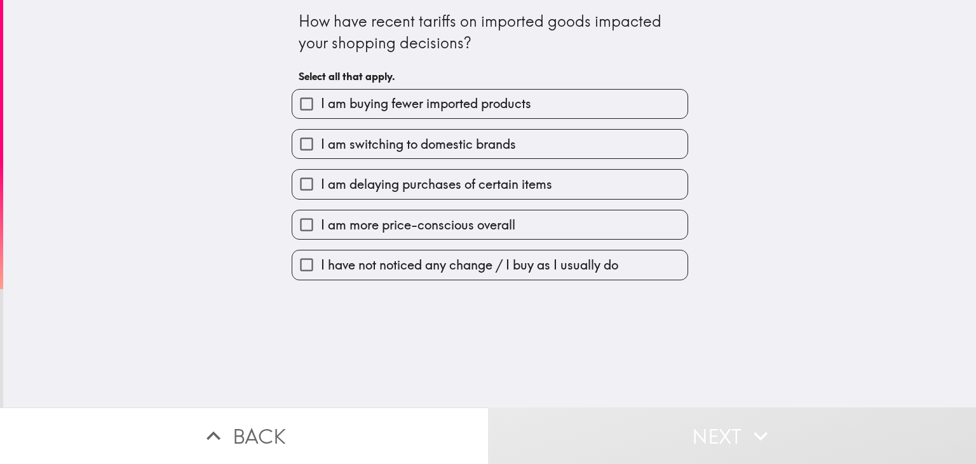
click at [409, 271] on span "I have not noticed any change / I buy as I usually do" at bounding box center [469, 265] width 297 height 18
click at [321, 271] on input "I have not noticed any change / I buy as I usually do" at bounding box center [306, 264] width 29 height 29
checkbox input "true"
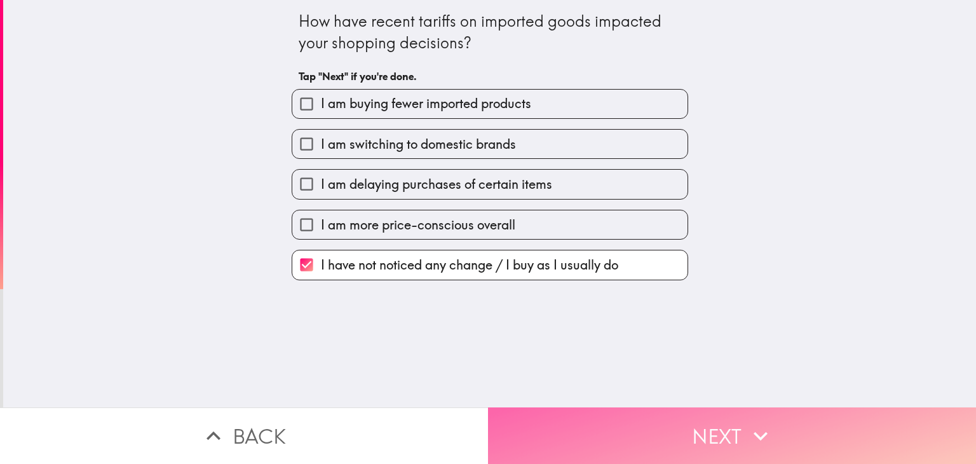
click at [581, 438] on button "Next" at bounding box center [732, 435] width 488 height 57
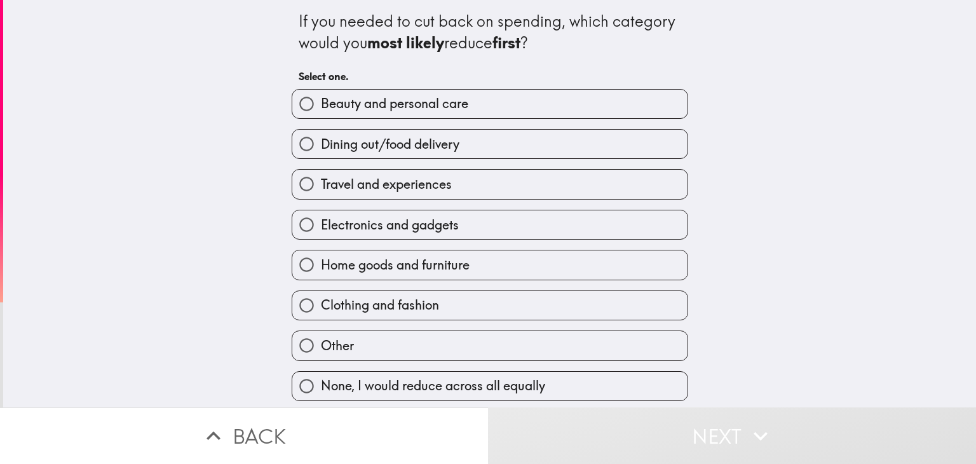
click at [344, 228] on span "Electronics and gadgets" at bounding box center [390, 225] width 138 height 18
click at [321, 228] on input "Electronics and gadgets" at bounding box center [306, 224] width 29 height 29
radio input "true"
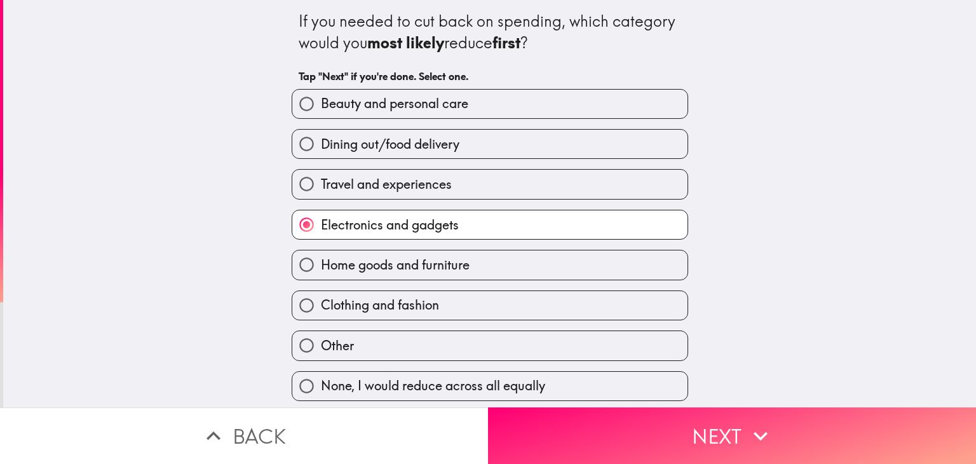
click at [347, 227] on span "Electronics and gadgets" at bounding box center [390, 225] width 138 height 18
click at [321, 227] on input "Electronics and gadgets" at bounding box center [306, 224] width 29 height 29
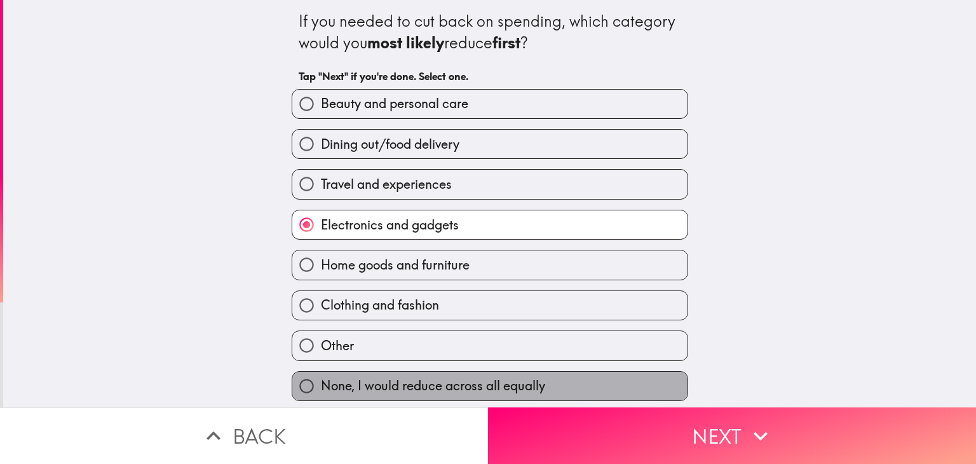
click at [377, 386] on span "None, I would reduce across all equally" at bounding box center [433, 386] width 224 height 18
click at [321, 386] on input "None, I would reduce across all equally" at bounding box center [306, 386] width 29 height 29
radio input "true"
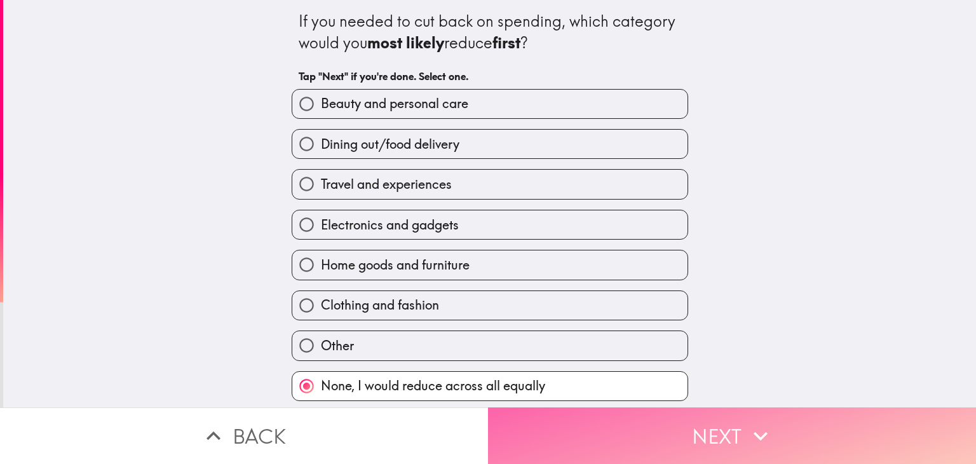
click at [572, 428] on button "Next" at bounding box center [732, 435] width 488 height 57
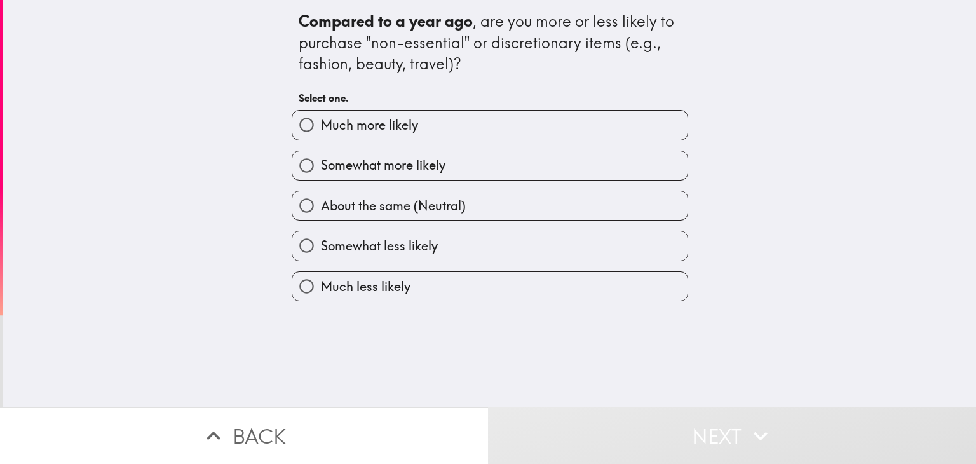
click at [377, 207] on span "About the same (Neutral)" at bounding box center [393, 206] width 145 height 18
click at [321, 207] on input "About the same (Neutral)" at bounding box center [306, 205] width 29 height 29
radio input "true"
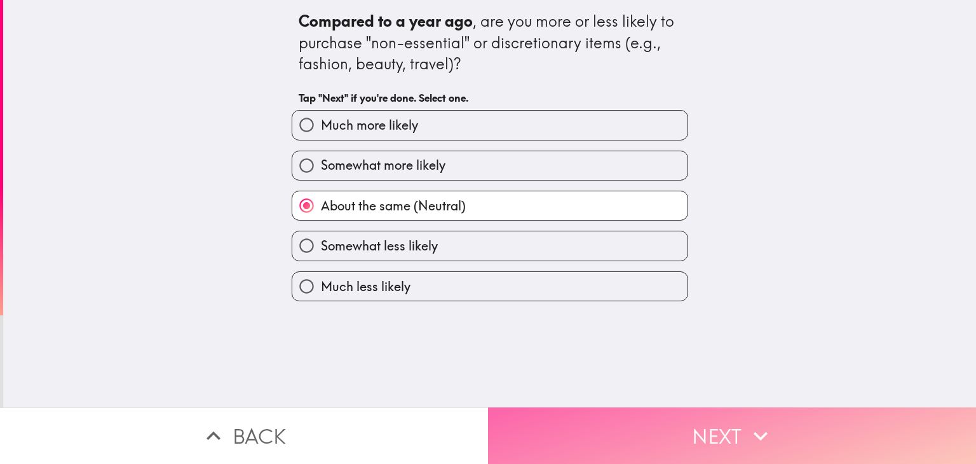
click at [602, 430] on button "Next" at bounding box center [732, 435] width 488 height 57
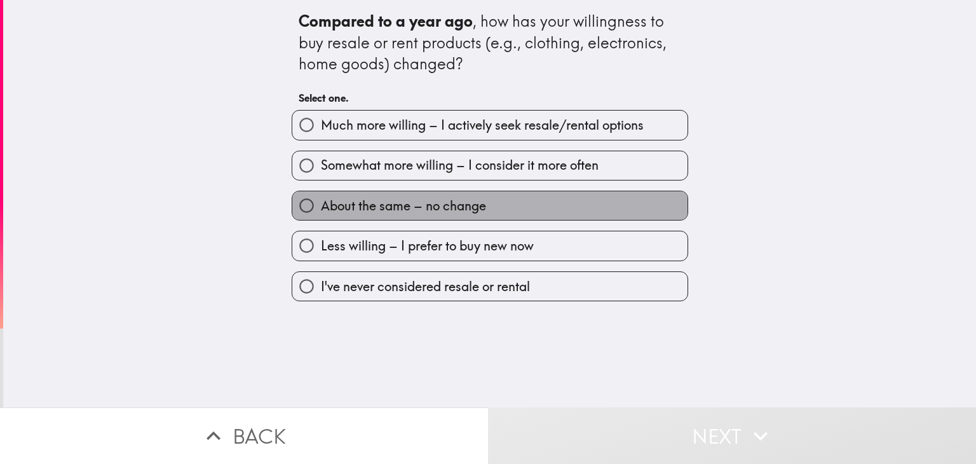
click at [388, 200] on span "About the same – no change" at bounding box center [403, 206] width 165 height 18
click at [321, 200] on input "About the same – no change" at bounding box center [306, 205] width 29 height 29
radio input "true"
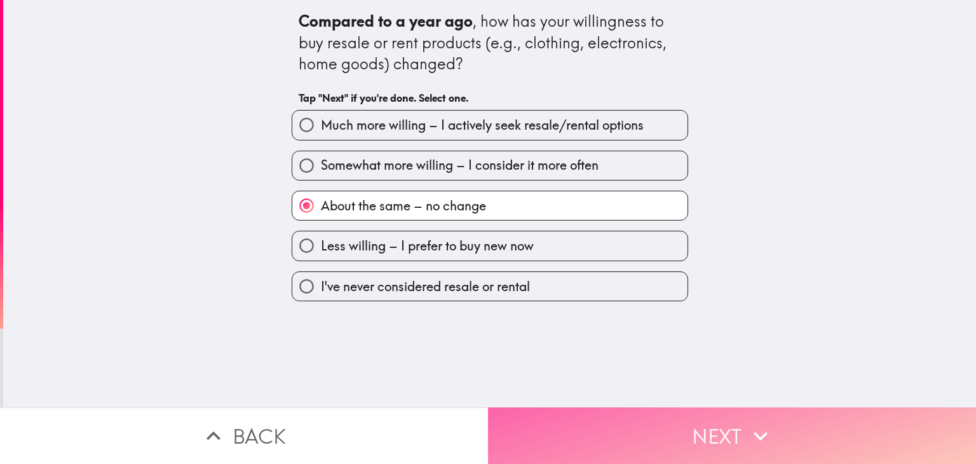
click at [574, 416] on button "Next" at bounding box center [732, 435] width 488 height 57
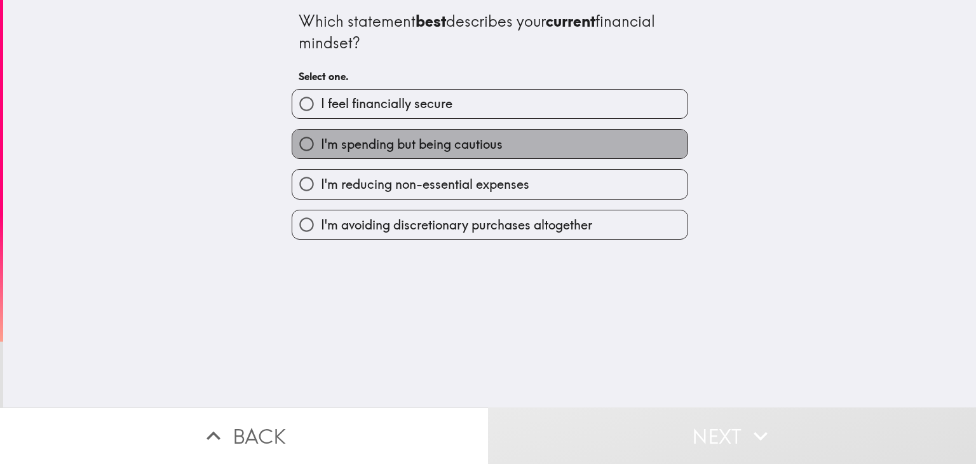
click at [427, 148] on span "I'm spending but being cautious" at bounding box center [412, 144] width 182 height 18
click at [321, 148] on input "I'm spending but being cautious" at bounding box center [306, 144] width 29 height 29
radio input "true"
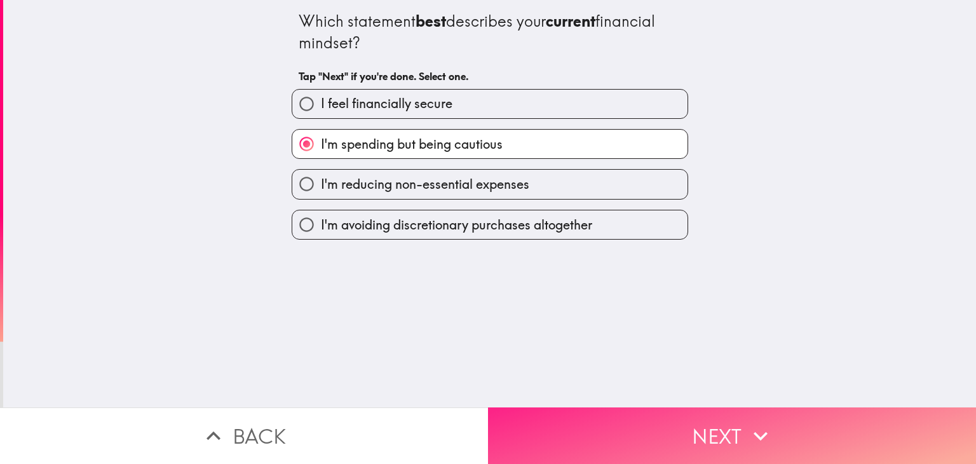
click at [569, 407] on button "Next" at bounding box center [732, 435] width 488 height 57
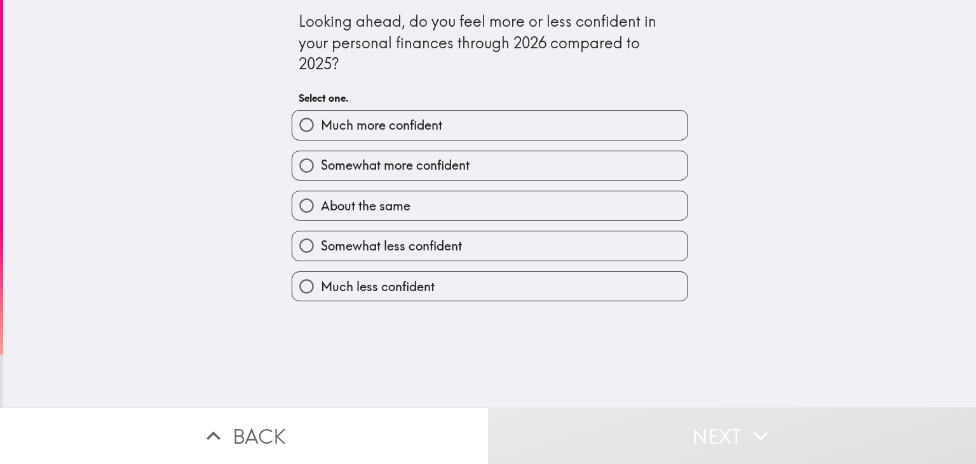
click at [379, 201] on span "About the same" at bounding box center [366, 206] width 90 height 18
click at [321, 201] on input "About the same" at bounding box center [306, 205] width 29 height 29
radio input "true"
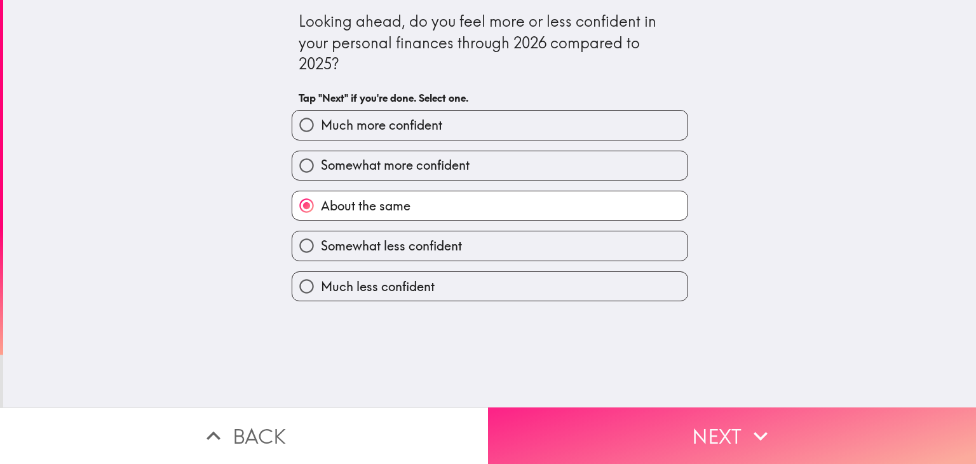
click at [574, 423] on button "Next" at bounding box center [732, 435] width 488 height 57
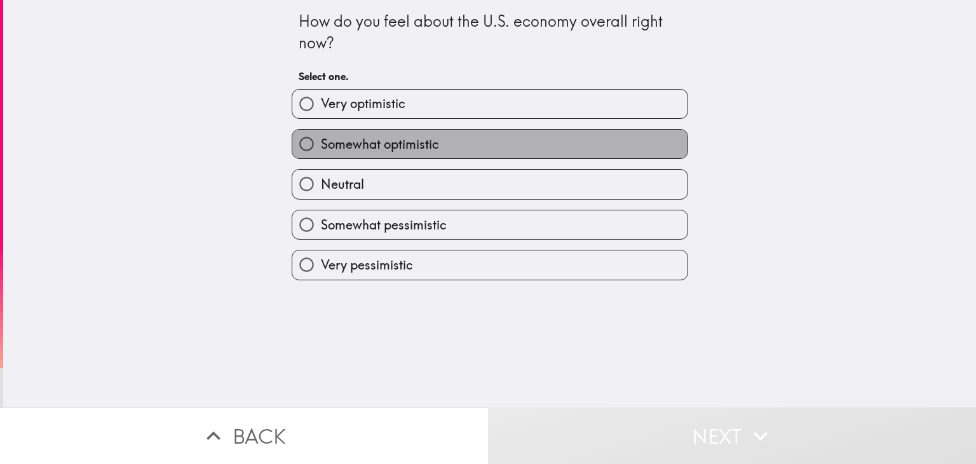
click at [399, 131] on label "Somewhat optimistic" at bounding box center [489, 144] width 395 height 29
click at [321, 131] on input "Somewhat optimistic" at bounding box center [306, 144] width 29 height 29
radio input "true"
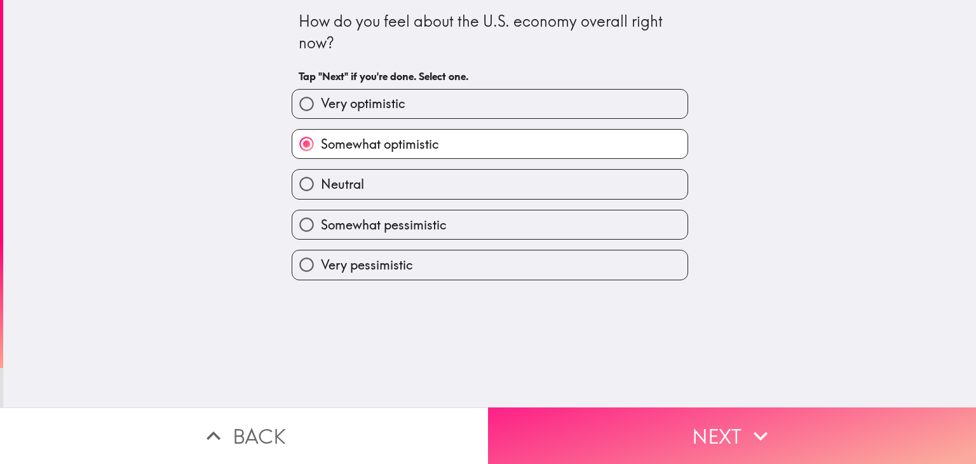
click at [587, 414] on button "Next" at bounding box center [732, 435] width 488 height 57
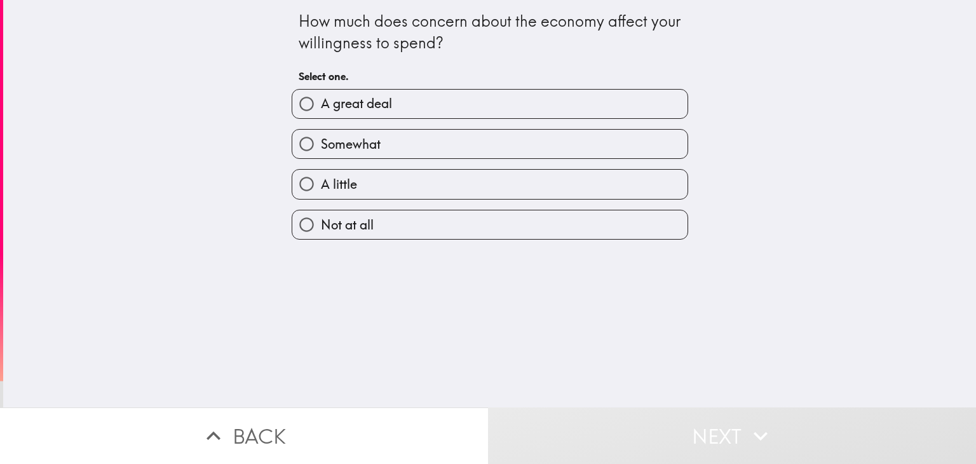
click at [402, 152] on label "Somewhat" at bounding box center [489, 144] width 395 height 29
click at [321, 152] on input "Somewhat" at bounding box center [306, 144] width 29 height 29
radio input "true"
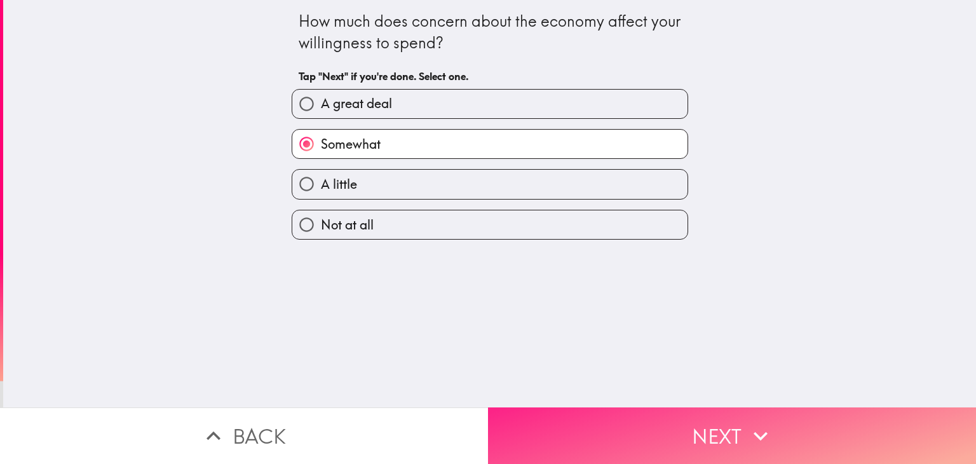
click at [613, 418] on button "Next" at bounding box center [732, 435] width 488 height 57
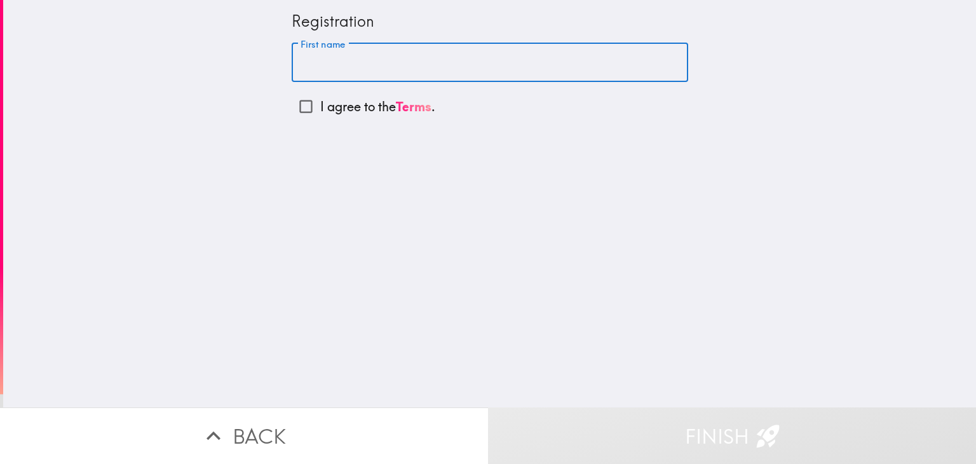
click at [399, 69] on input "First name" at bounding box center [490, 62] width 397 height 39
click at [551, 164] on div "Registration First name First name I agree to the Terms ." at bounding box center [489, 203] width 973 height 407
click at [485, 70] on input "First name" at bounding box center [490, 62] width 397 height 39
type input "[PERSON_NAME]"
click at [295, 104] on input "I agree to the Terms ." at bounding box center [306, 106] width 29 height 29
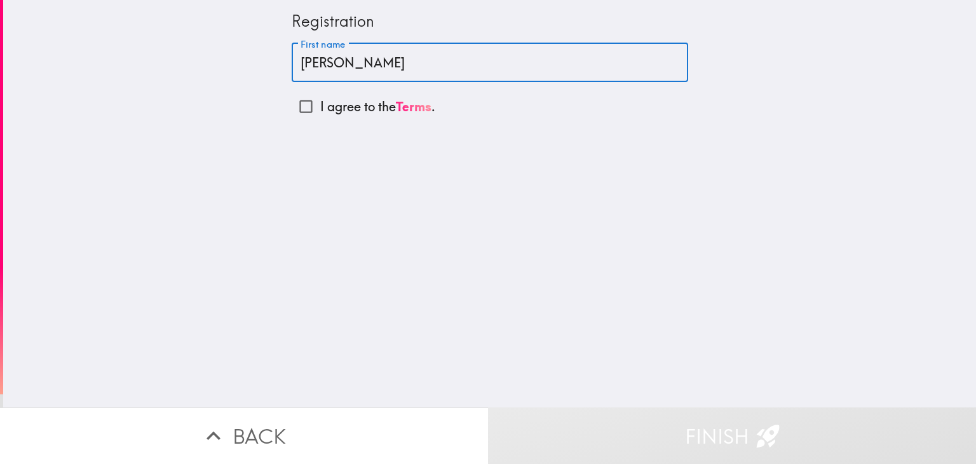
checkbox input "true"
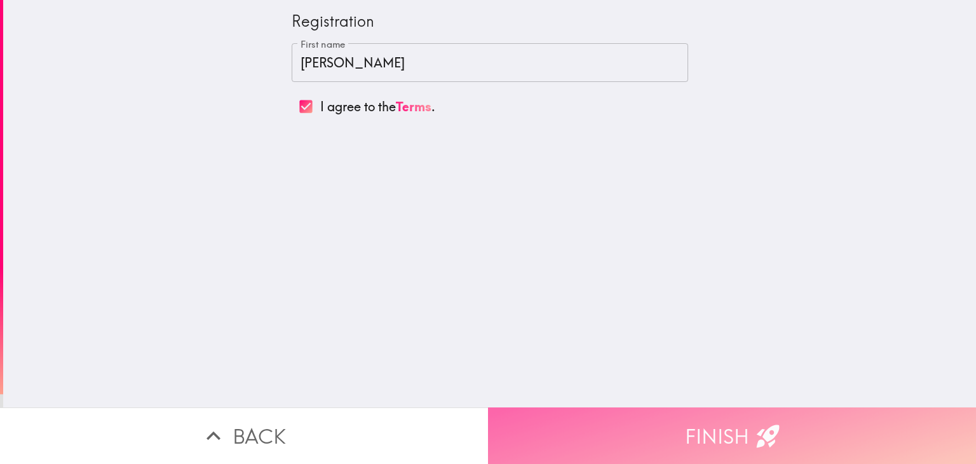
click at [682, 420] on button "Finish" at bounding box center [732, 435] width 488 height 57
